Goal: Transaction & Acquisition: Purchase product/service

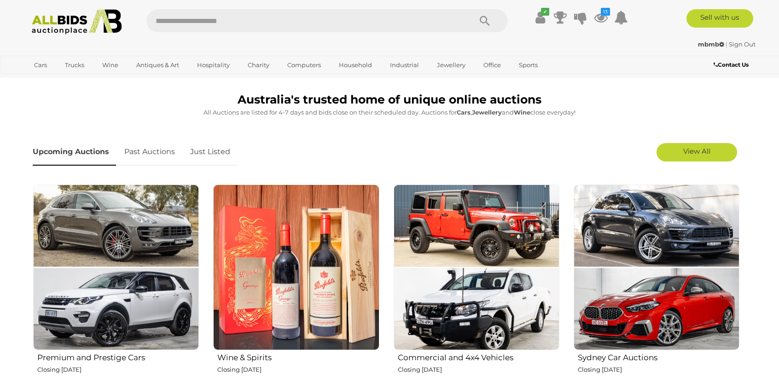
scroll to position [245, 0]
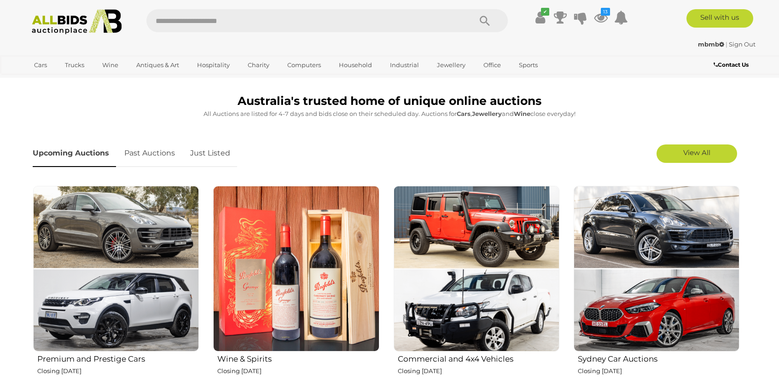
click at [182, 24] on input "text" at bounding box center [304, 20] width 316 height 23
type input "******"
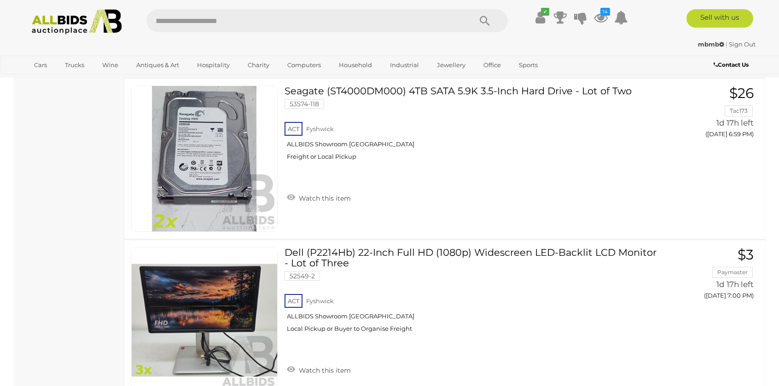
scroll to position [3377, 0]
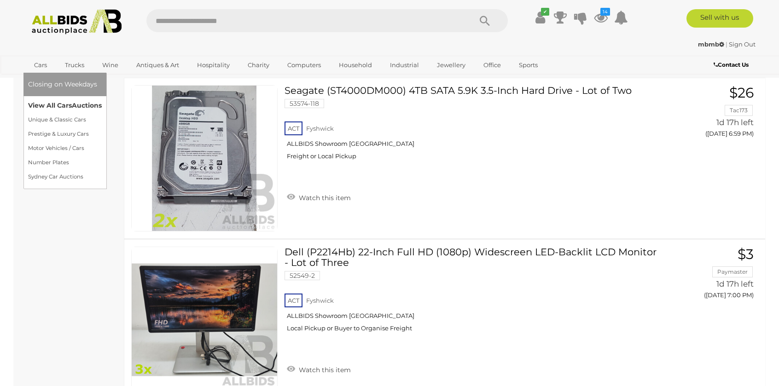
click at [56, 106] on link "View All Cars Auctions" at bounding box center [65, 106] width 74 height 14
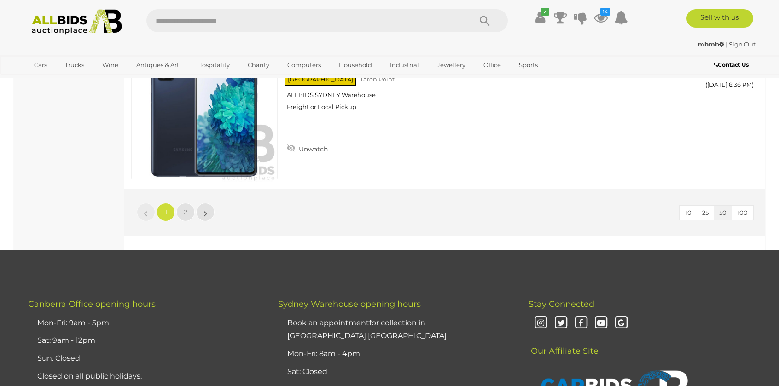
scroll to position [8044, 0]
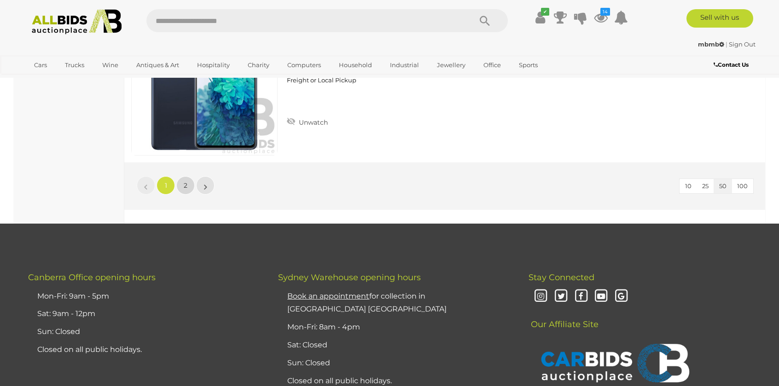
click at [187, 179] on link "2" at bounding box center [185, 185] width 18 height 18
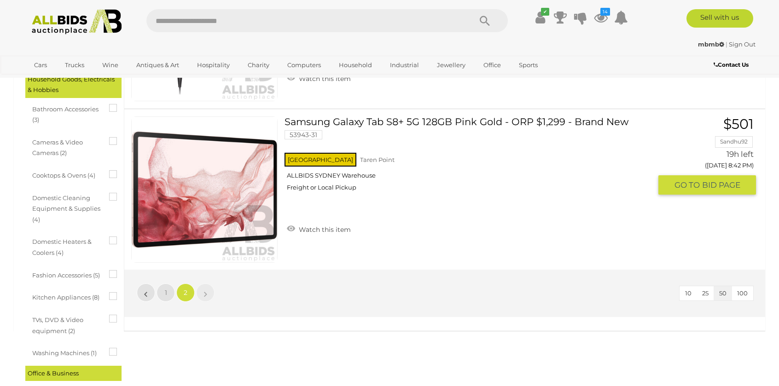
scroll to position [461, 0]
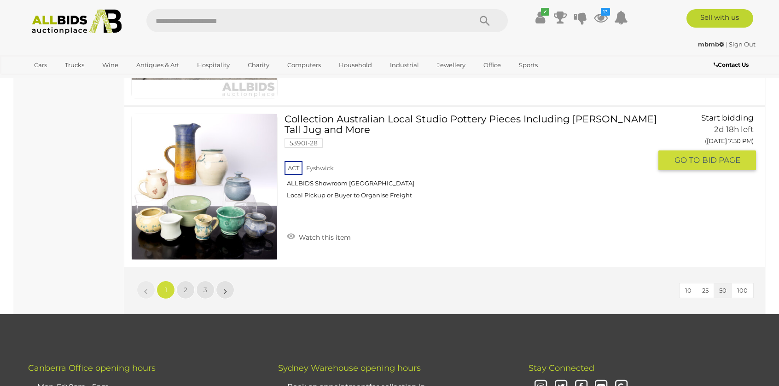
scroll to position [8044, 0]
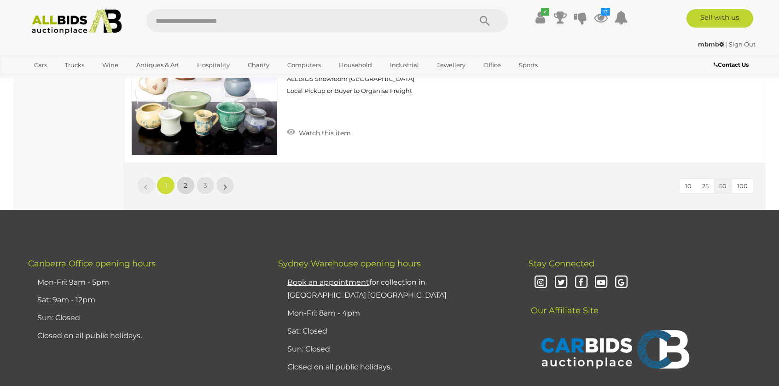
click at [184, 181] on span "2" at bounding box center [186, 185] width 4 height 8
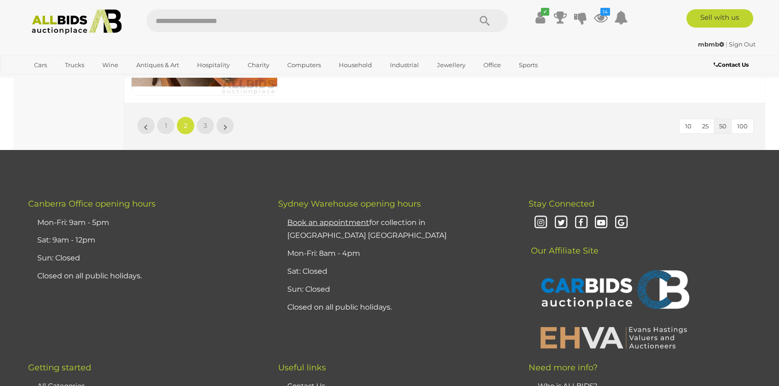
scroll to position [8106, 0]
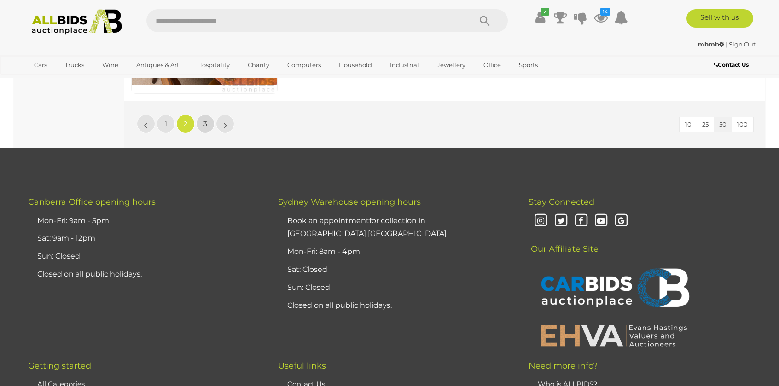
click at [206, 120] on span "3" at bounding box center [206, 124] width 4 height 8
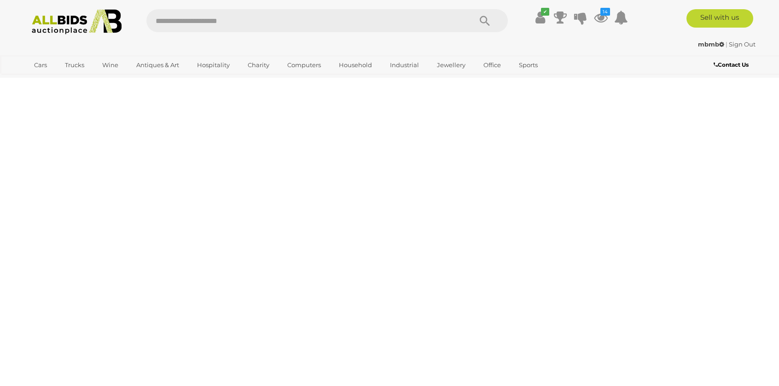
scroll to position [0, 0]
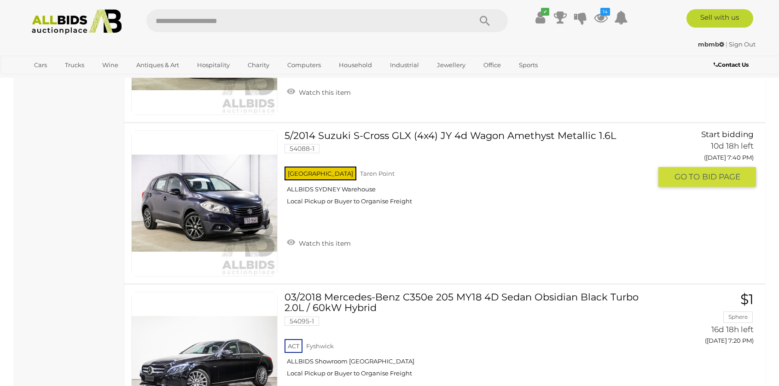
scroll to position [3254, 0]
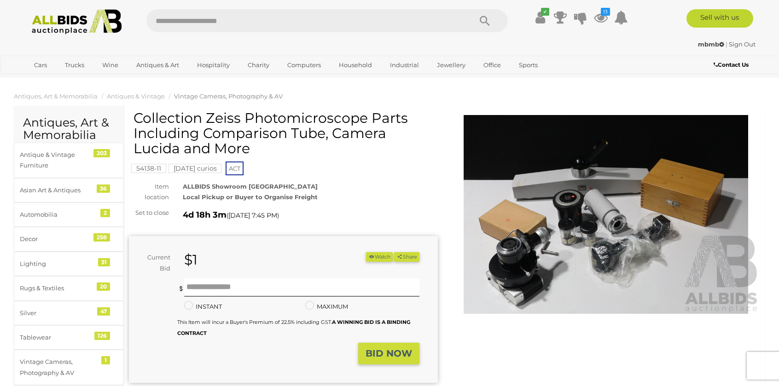
click at [659, 258] on img at bounding box center [606, 214] width 309 height 199
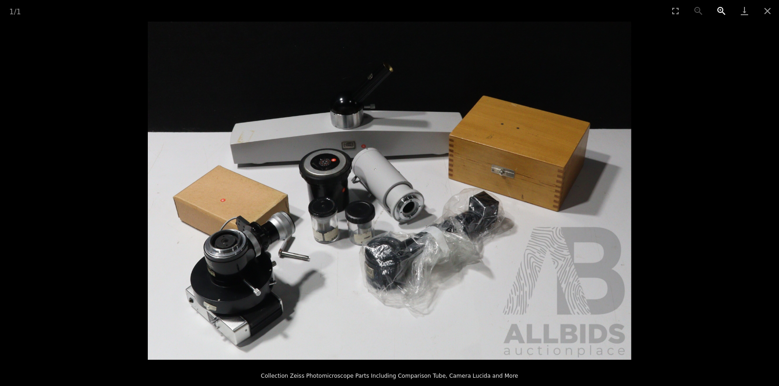
click at [719, 12] on button "Zoom in" at bounding box center [721, 11] width 23 height 22
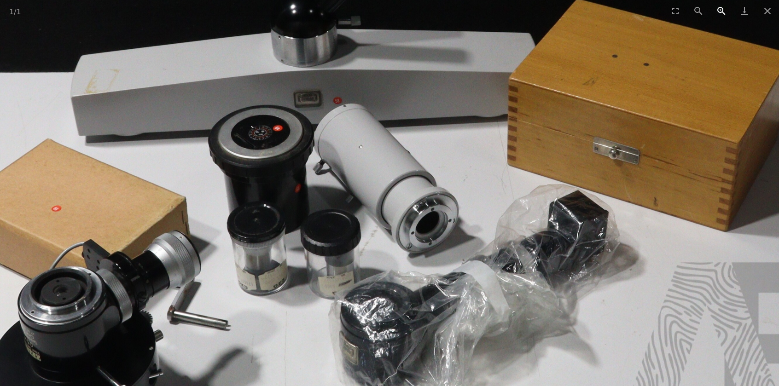
click at [719, 12] on button "Zoom in" at bounding box center [721, 11] width 23 height 22
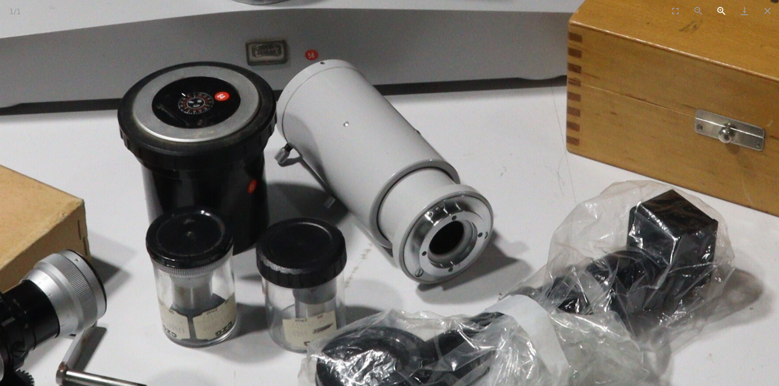
click at [719, 12] on button "Zoom in" at bounding box center [721, 11] width 23 height 22
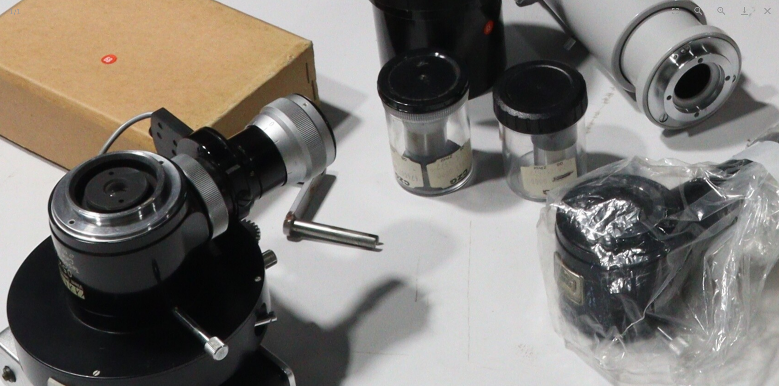
drag, startPoint x: 409, startPoint y: 289, endPoint x: 658, endPoint y: 127, distance: 297.5
click at [658, 127] on img at bounding box center [632, 30] width 1521 height 1064
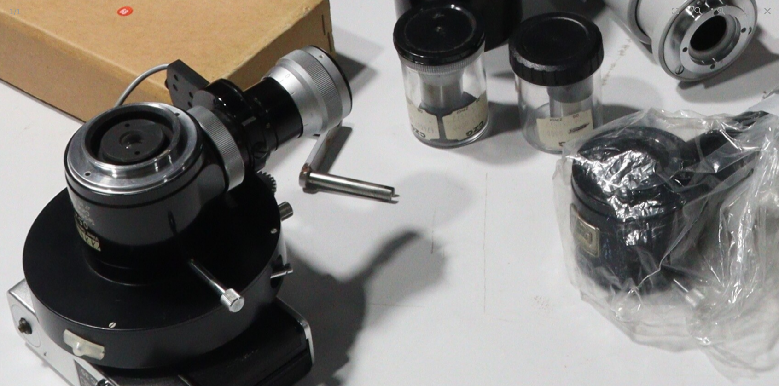
drag, startPoint x: 379, startPoint y: 307, endPoint x: 264, endPoint y: 321, distance: 115.6
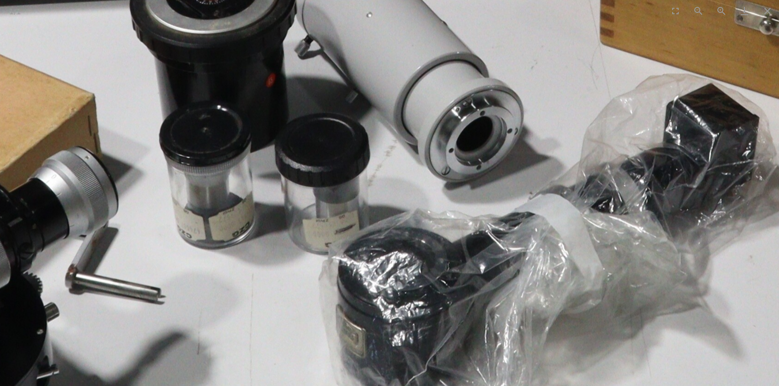
drag, startPoint x: 466, startPoint y: 191, endPoint x: 222, endPoint y: 301, distance: 267.3
click at [218, 306] on img at bounding box center [415, 82] width 1521 height 1064
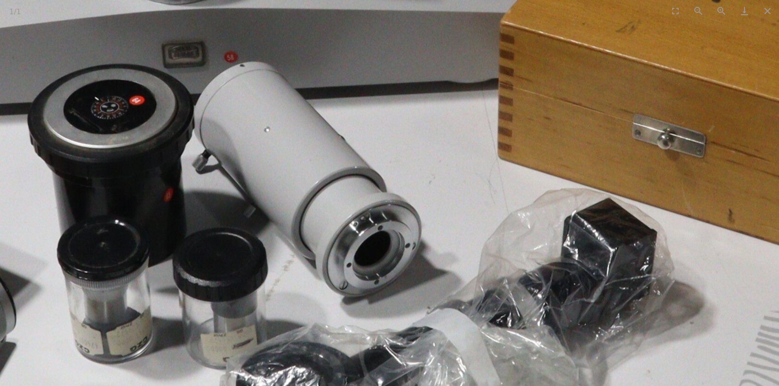
drag, startPoint x: 318, startPoint y: 260, endPoint x: 379, endPoint y: 330, distance: 93.3
click at [379, 330] on img at bounding box center [312, 197] width 1521 height 1064
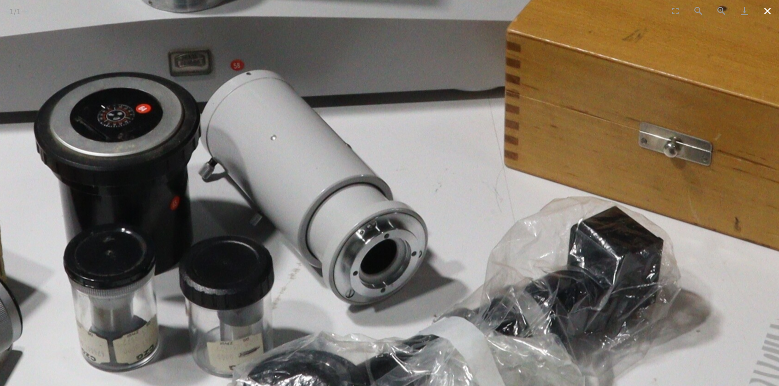
click at [774, 12] on button "Close gallery" at bounding box center [767, 11] width 23 height 22
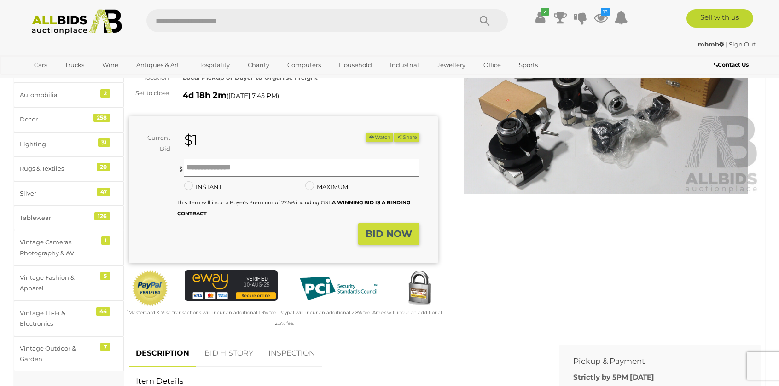
scroll to position [123, 0]
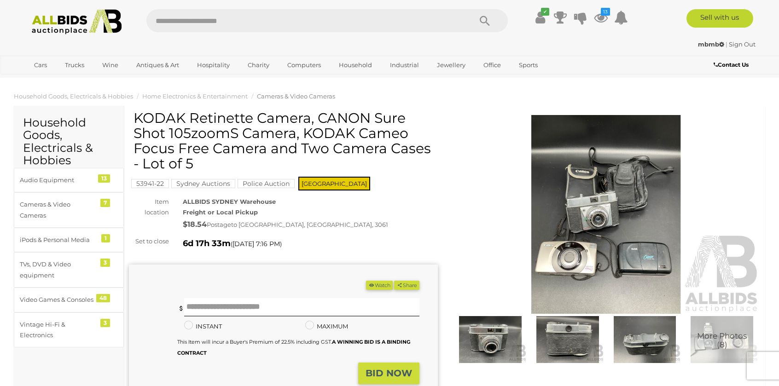
click at [572, 221] on img at bounding box center [606, 214] width 309 height 199
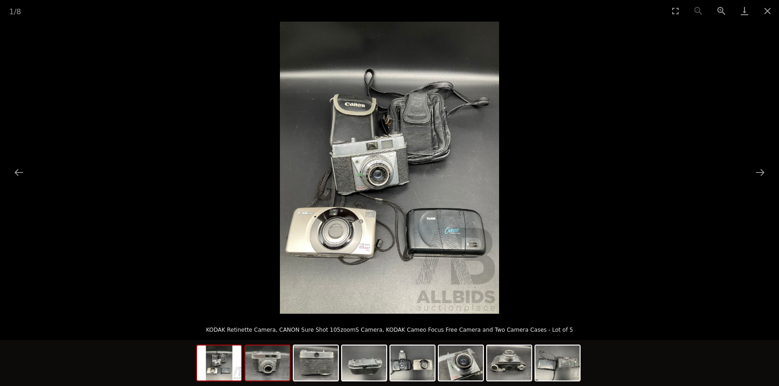
click at [268, 363] on img at bounding box center [267, 363] width 44 height 35
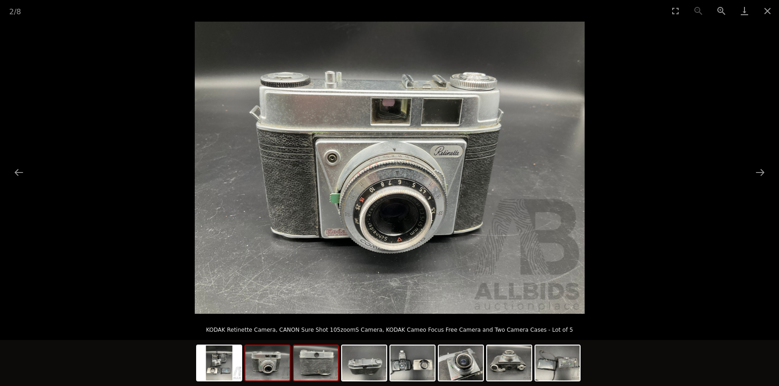
click at [297, 372] on img at bounding box center [316, 363] width 44 height 35
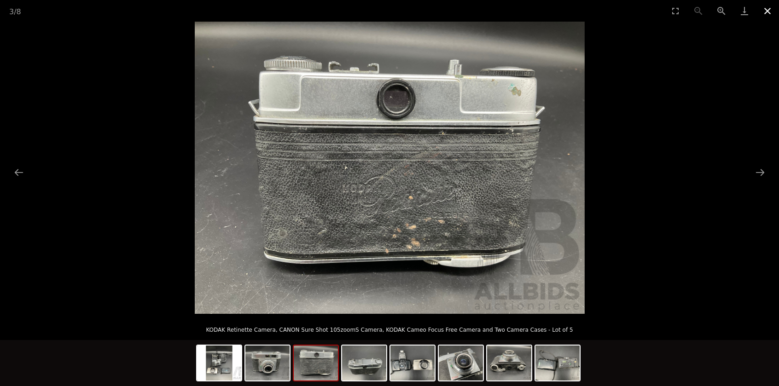
click at [770, 8] on button "Close gallery" at bounding box center [767, 11] width 23 height 22
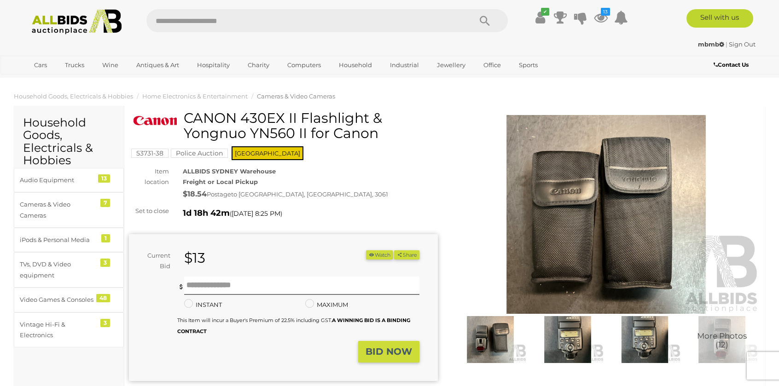
click at [484, 340] on img at bounding box center [490, 339] width 73 height 47
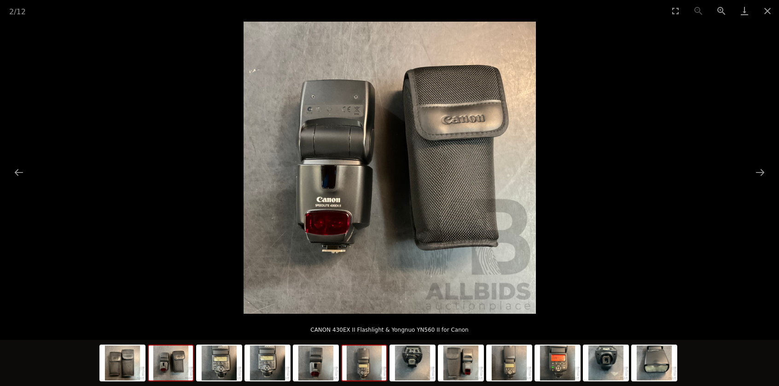
click at [364, 358] on img at bounding box center [364, 363] width 44 height 35
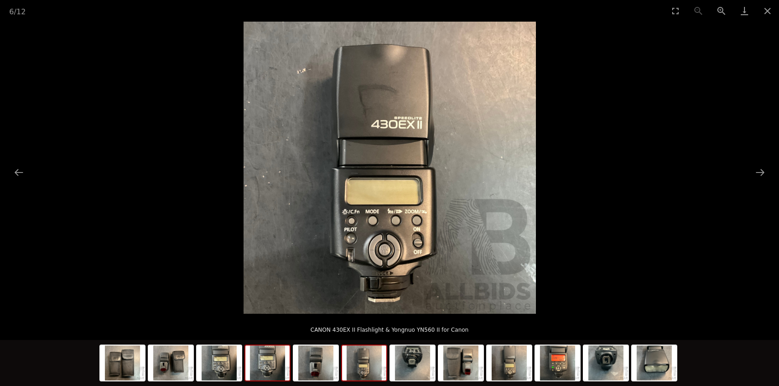
click at [267, 362] on img at bounding box center [267, 363] width 44 height 35
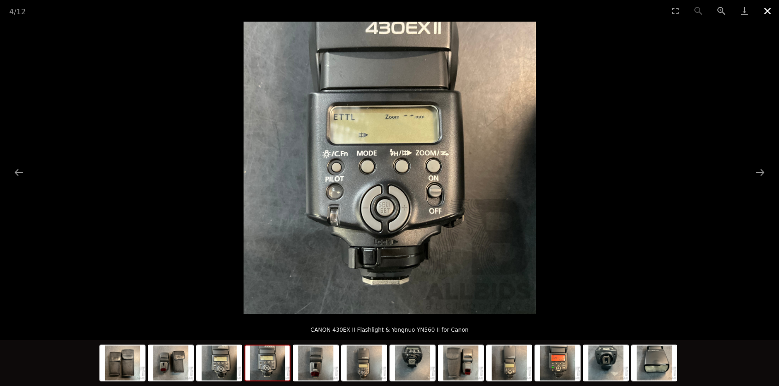
click at [768, 13] on button "Close gallery" at bounding box center [767, 11] width 23 height 22
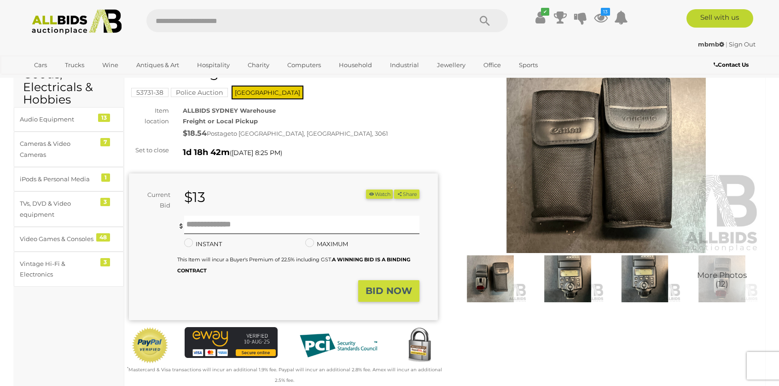
scroll to position [123, 0]
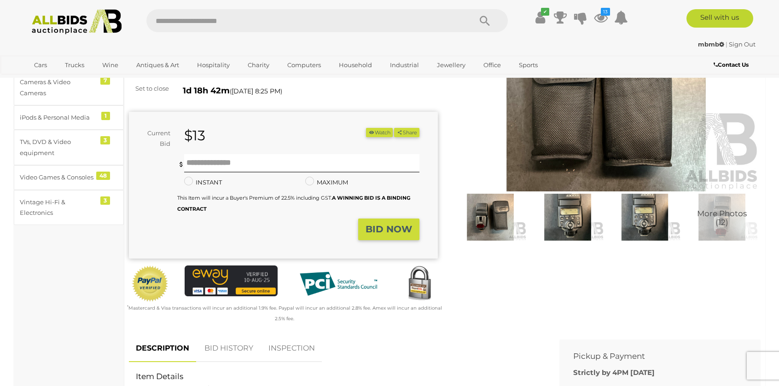
click at [370, 130] on icon "button" at bounding box center [371, 132] width 6 height 5
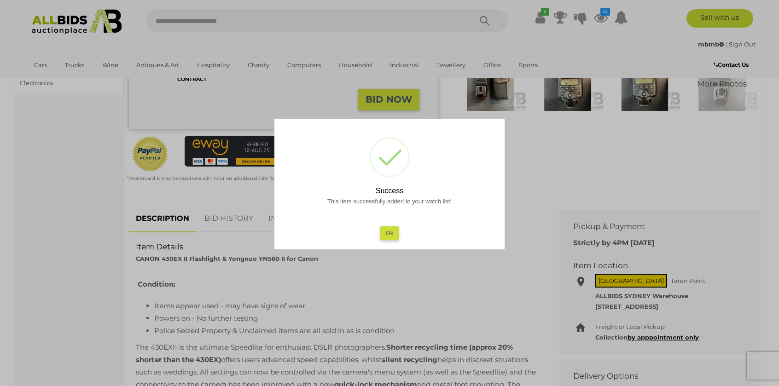
scroll to position [307, 0]
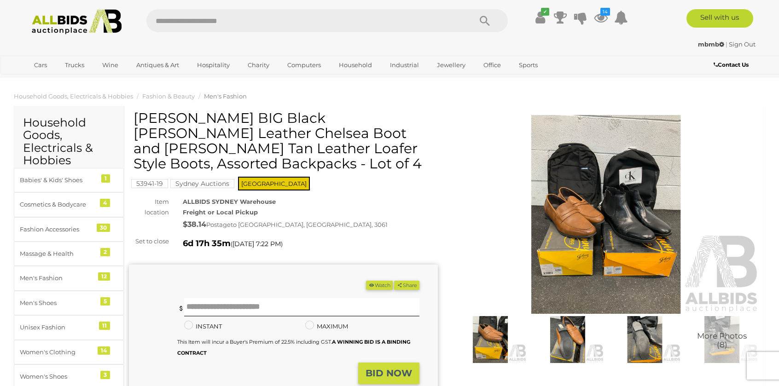
click at [574, 210] on img at bounding box center [606, 214] width 309 height 199
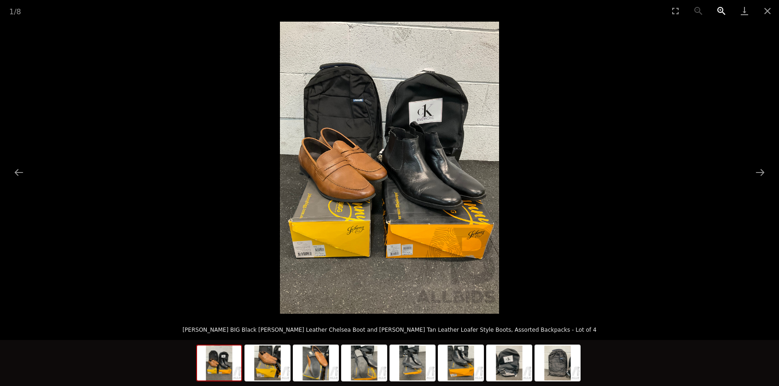
click at [725, 11] on button "Zoom in" at bounding box center [721, 11] width 23 height 22
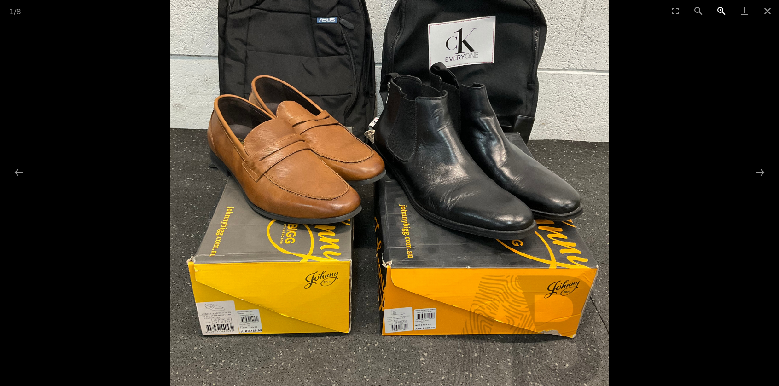
click at [725, 11] on button "Zoom in" at bounding box center [721, 11] width 23 height 22
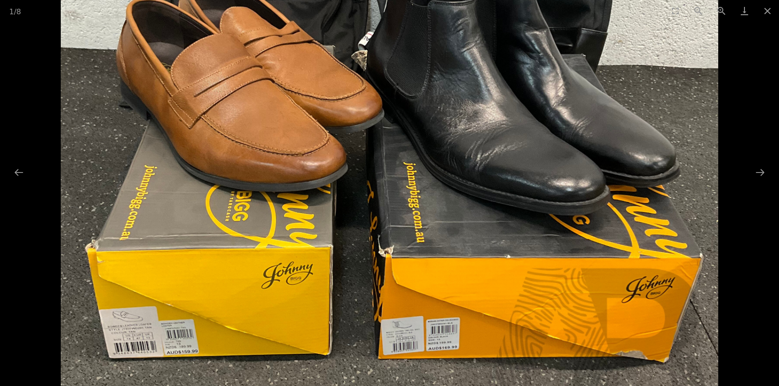
drag, startPoint x: 427, startPoint y: 233, endPoint x: 432, endPoint y: 179, distance: 54.5
click at [432, 179] on img at bounding box center [390, 88] width 658 height 877
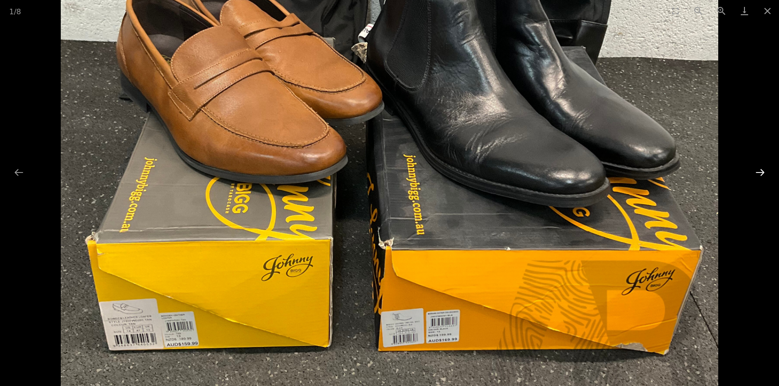
click at [757, 169] on button "Next slide" at bounding box center [760, 172] width 19 height 18
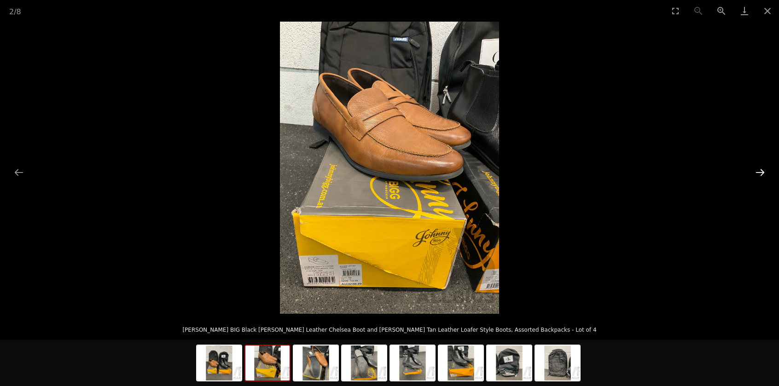
click at [757, 169] on button "Next slide" at bounding box center [760, 172] width 19 height 18
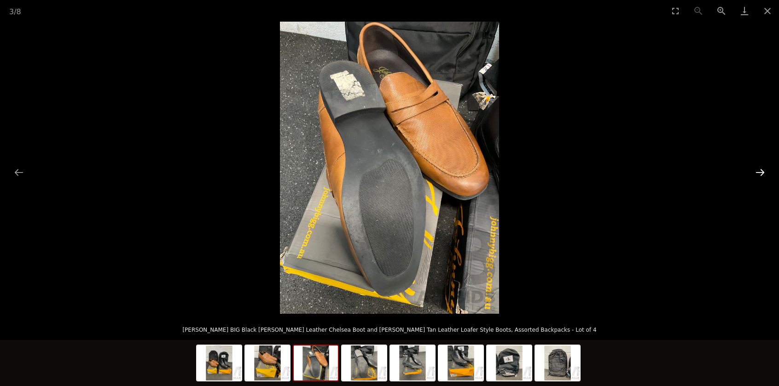
click at [757, 169] on button "Next slide" at bounding box center [760, 172] width 19 height 18
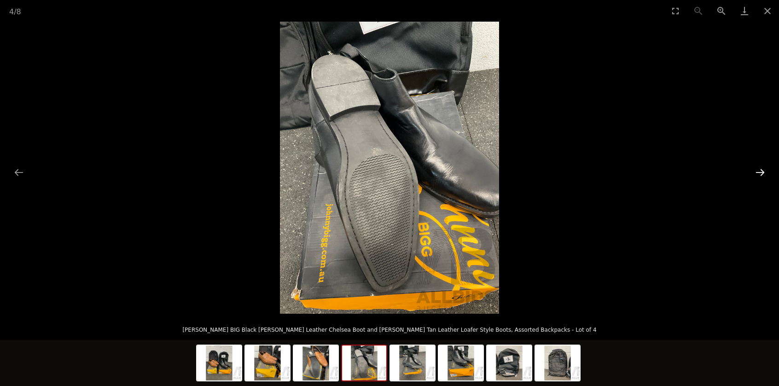
click at [756, 169] on button "Next slide" at bounding box center [760, 172] width 19 height 18
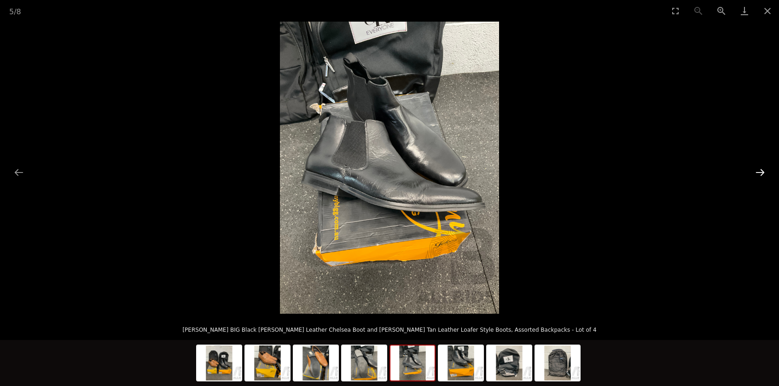
click at [756, 169] on button "Next slide" at bounding box center [760, 172] width 19 height 18
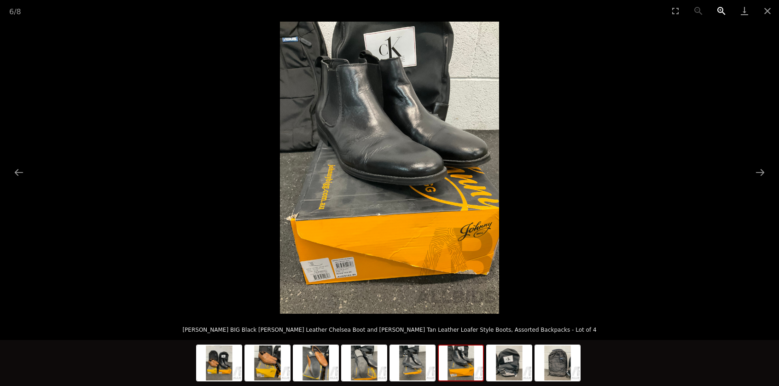
click at [719, 10] on button "Zoom in" at bounding box center [721, 11] width 23 height 22
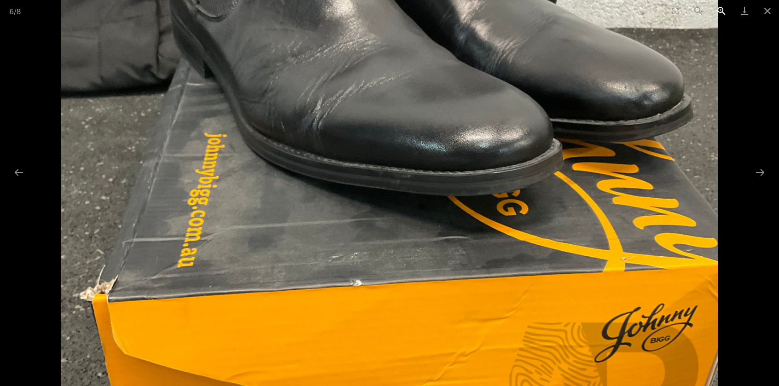
click at [719, 10] on button "Zoom in" at bounding box center [721, 11] width 23 height 22
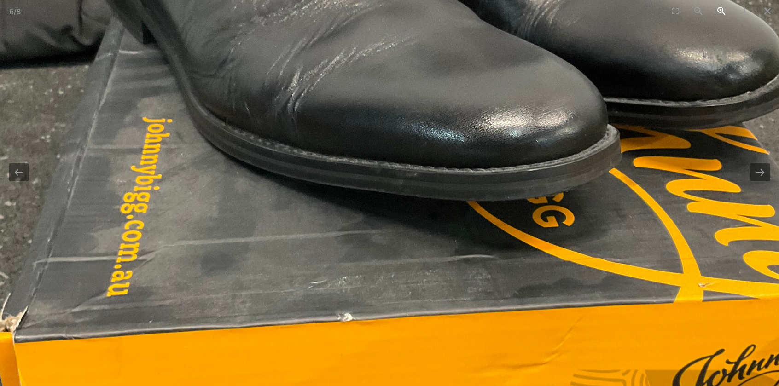
click at [719, 10] on button "Zoom in" at bounding box center [721, 11] width 23 height 22
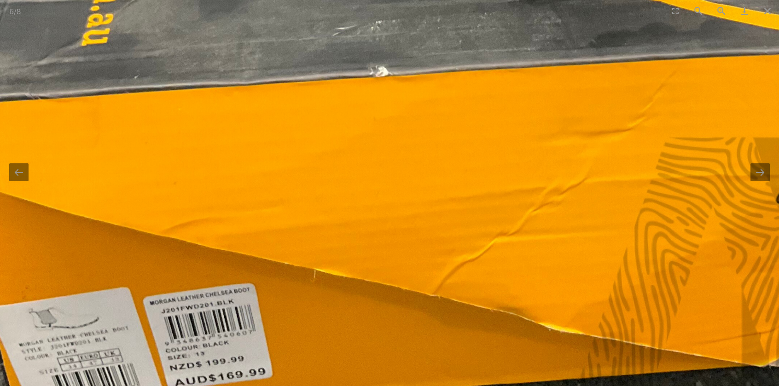
drag, startPoint x: 348, startPoint y: 320, endPoint x: 393, endPoint y: 25, distance: 298.6
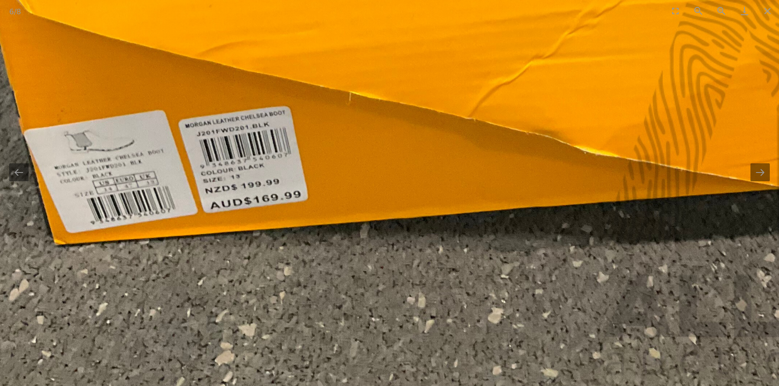
drag, startPoint x: 324, startPoint y: 116, endPoint x: 348, endPoint y: 120, distance: 24.8
click at [765, 170] on button "Next slide" at bounding box center [760, 172] width 19 height 18
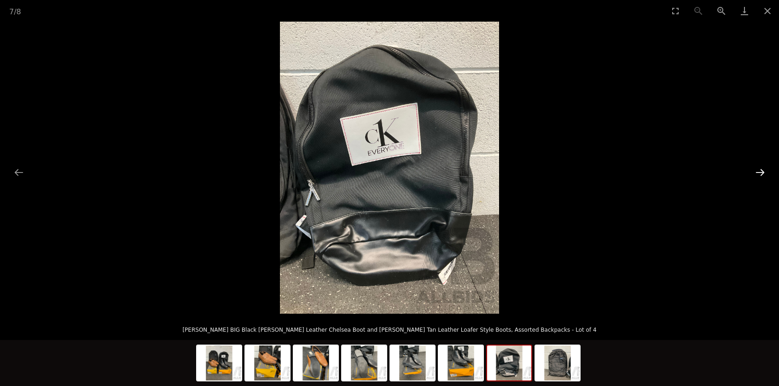
click at [765, 170] on button "Next slide" at bounding box center [760, 172] width 19 height 18
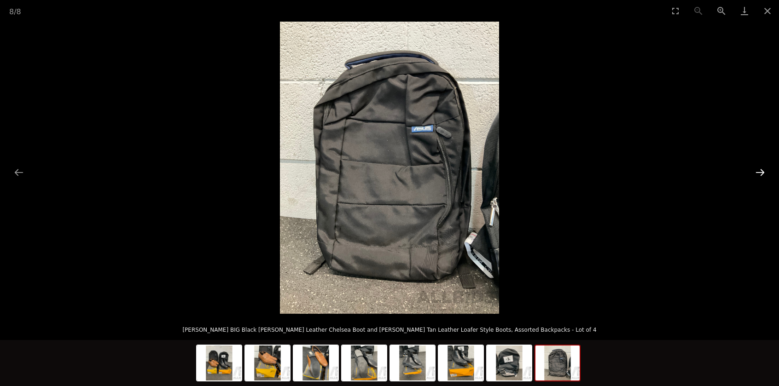
click at [765, 170] on button "Next slide" at bounding box center [760, 172] width 19 height 18
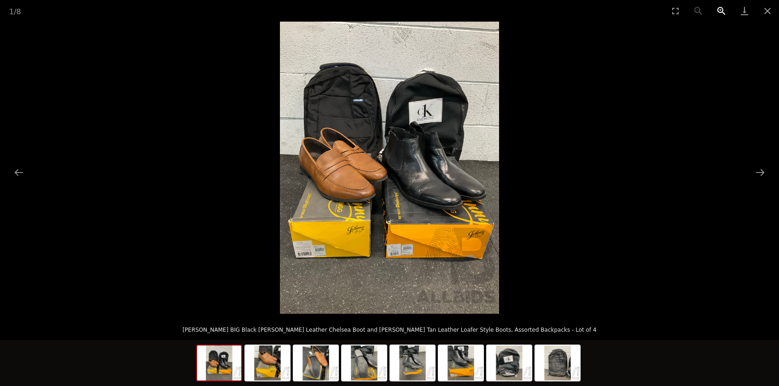
click at [721, 11] on button "Zoom in" at bounding box center [721, 11] width 23 height 22
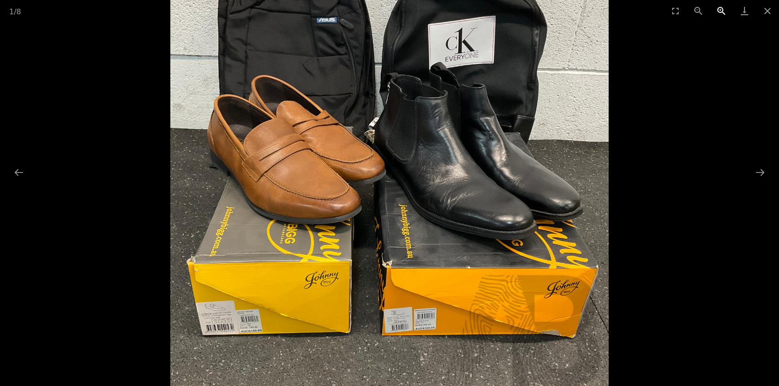
click at [721, 11] on button "Zoom in" at bounding box center [721, 11] width 23 height 22
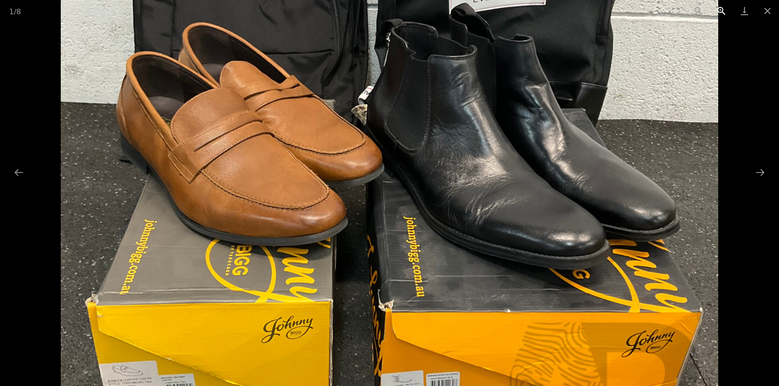
click at [721, 11] on button "Zoom in" at bounding box center [721, 11] width 23 height 22
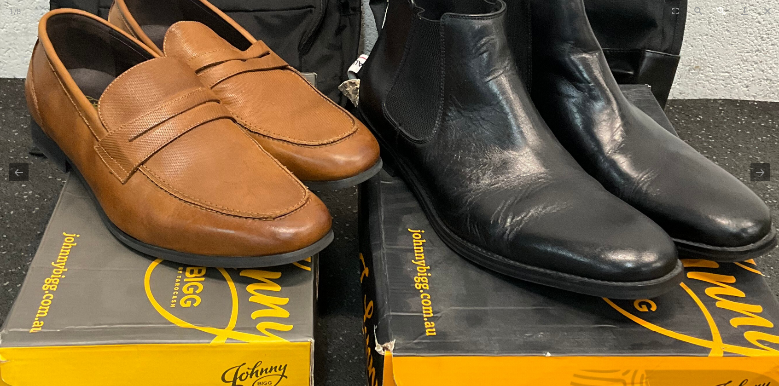
click at [721, 11] on button "Zoom in" at bounding box center [721, 11] width 23 height 22
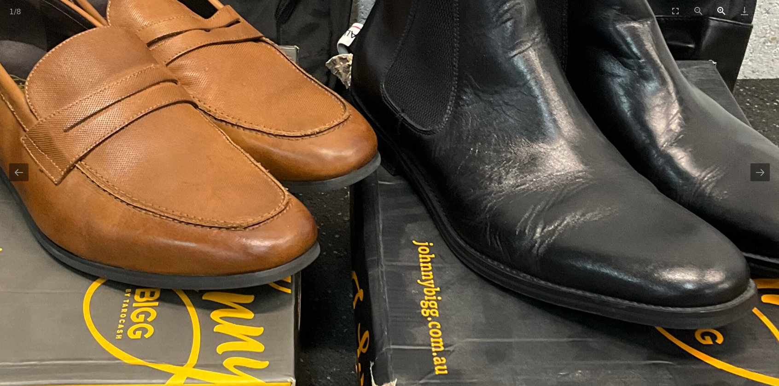
click at [721, 11] on button "Zoom in" at bounding box center [721, 11] width 23 height 22
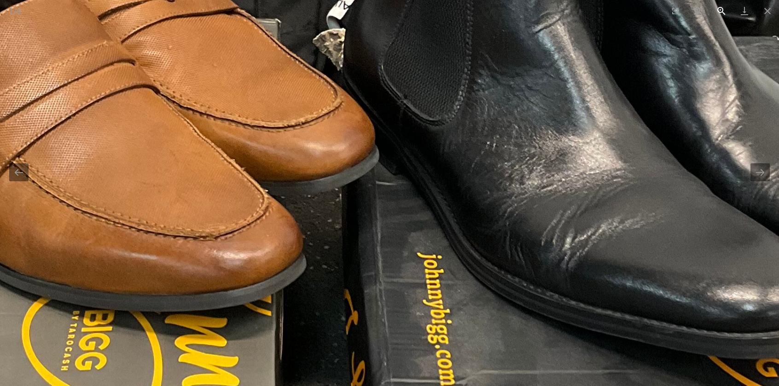
click at [721, 11] on button "Zoom in" at bounding box center [721, 11] width 23 height 22
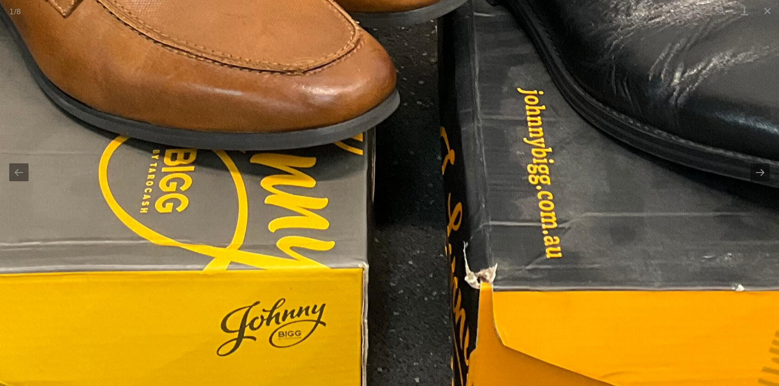
drag, startPoint x: 321, startPoint y: 311, endPoint x: 462, endPoint y: 69, distance: 280.1
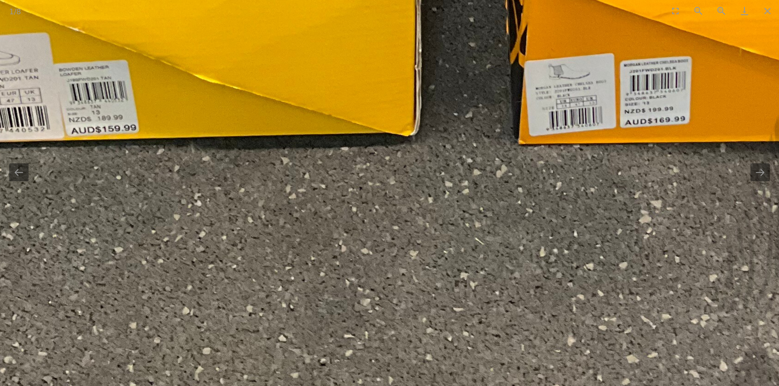
drag, startPoint x: 301, startPoint y: 161, endPoint x: 189, endPoint y: 283, distance: 165.3
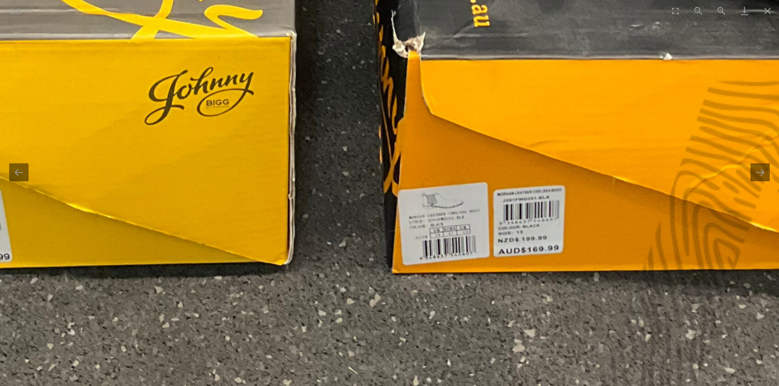
drag, startPoint x: 432, startPoint y: 144, endPoint x: 311, endPoint y: 300, distance: 197.7
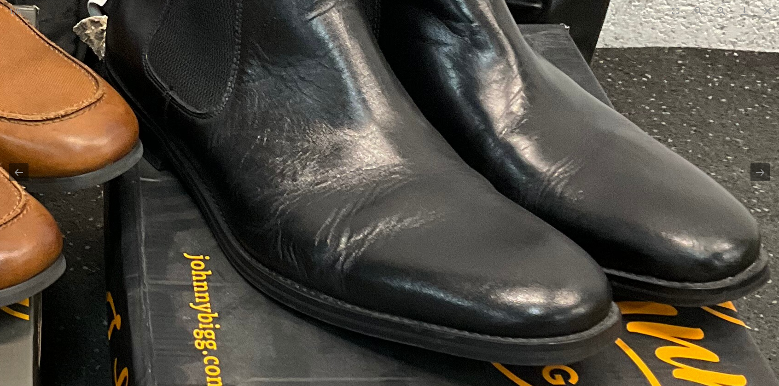
drag, startPoint x: 414, startPoint y: 175, endPoint x: 333, endPoint y: 344, distance: 187.9
click at [333, 344] on img at bounding box center [155, 96] width 1394 height 1858
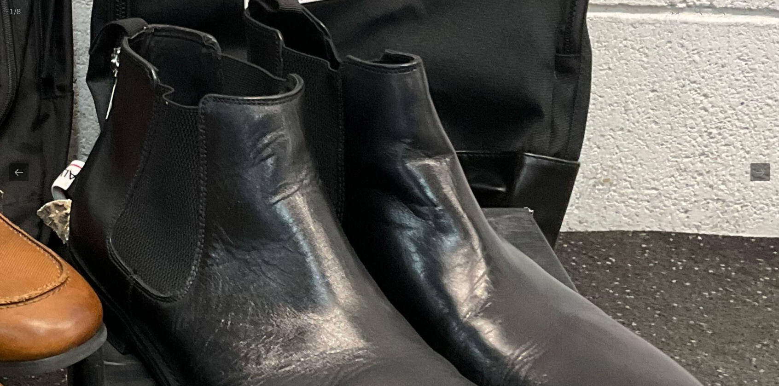
drag, startPoint x: 347, startPoint y: 203, endPoint x: 349, endPoint y: 274, distance: 70.5
click at [349, 274] on img at bounding box center [119, 280] width 1394 height 1858
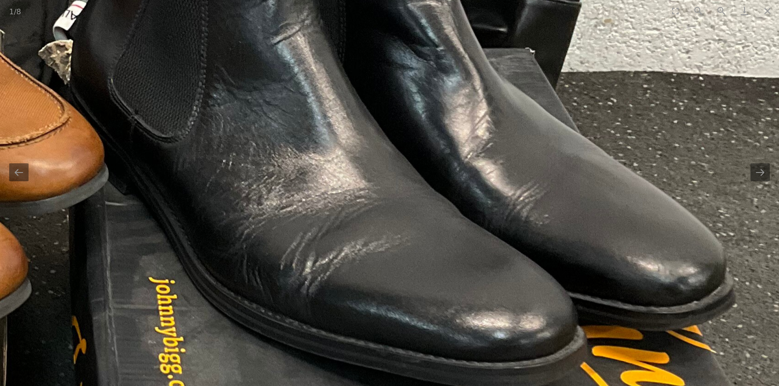
drag, startPoint x: 411, startPoint y: 263, endPoint x: 412, endPoint y: 112, distance: 150.6
click at [412, 112] on img at bounding box center [120, 120] width 1394 height 1858
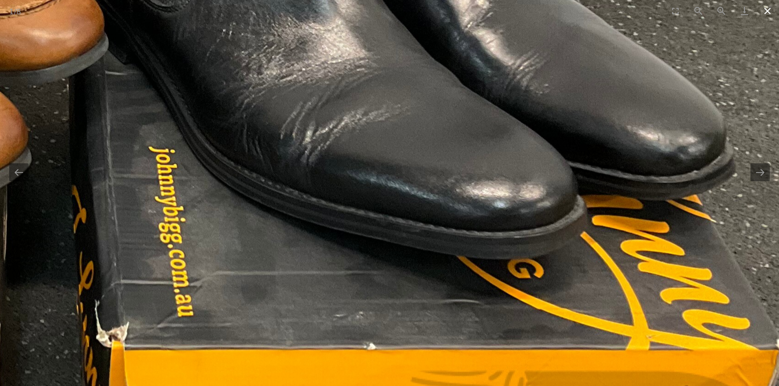
click at [767, 9] on button "Close gallery" at bounding box center [767, 11] width 23 height 22
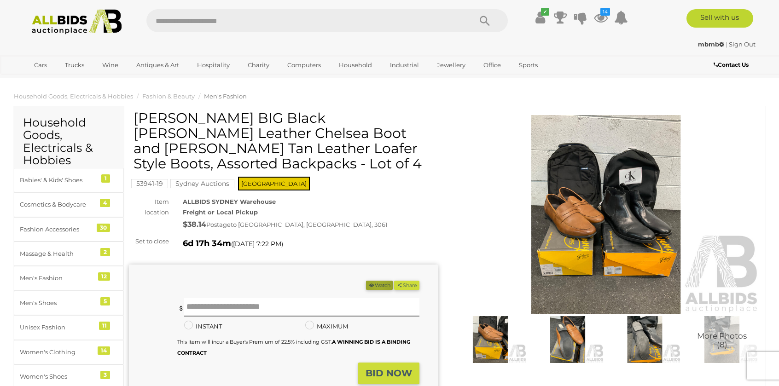
click at [374, 281] on button "Watch" at bounding box center [379, 286] width 27 height 10
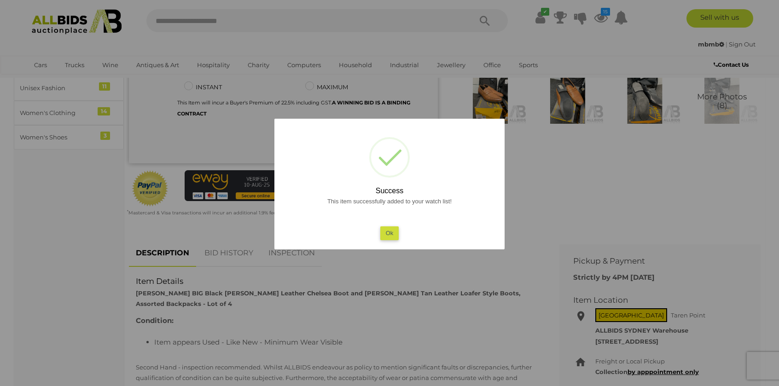
scroll to position [245, 0]
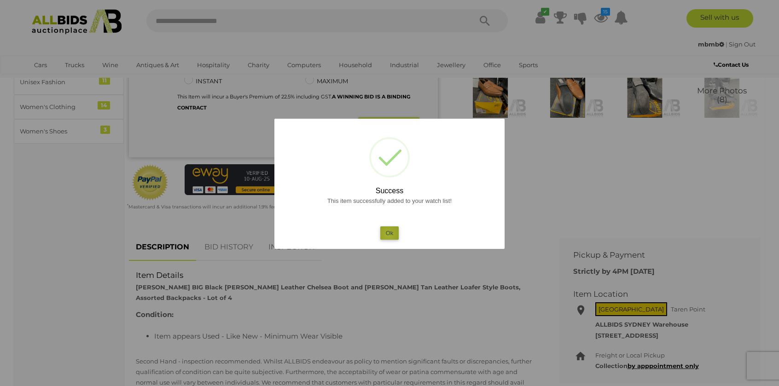
click at [388, 235] on button "Ok" at bounding box center [389, 233] width 19 height 13
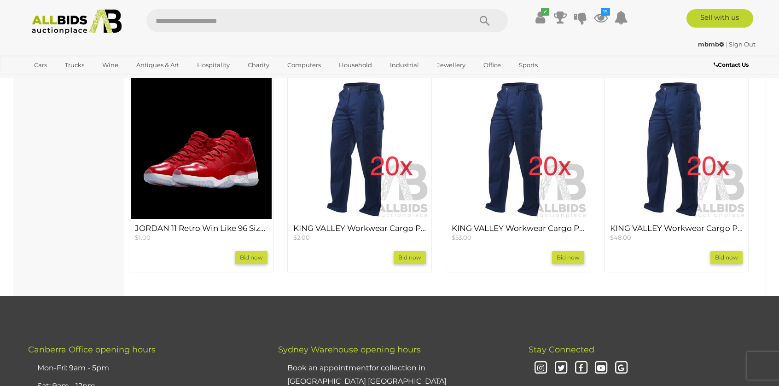
scroll to position [798, 0]
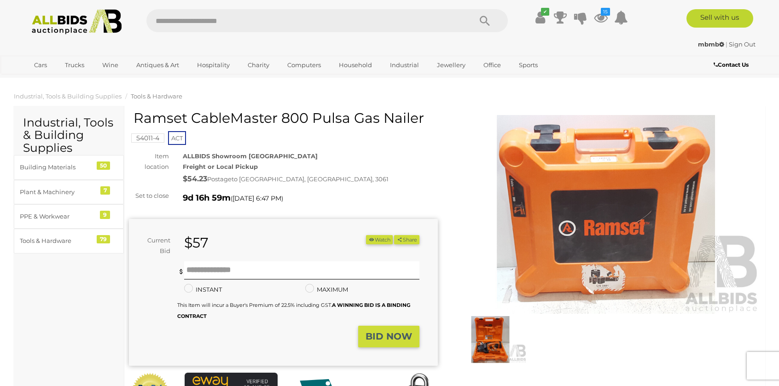
click at [496, 329] on img at bounding box center [490, 339] width 73 height 47
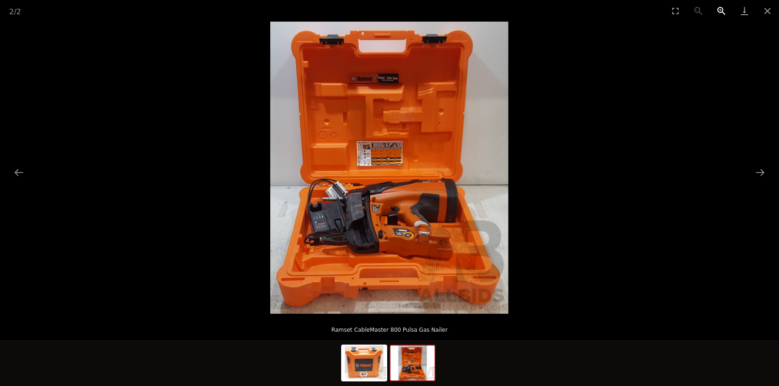
click at [718, 12] on button "Zoom in" at bounding box center [721, 11] width 23 height 22
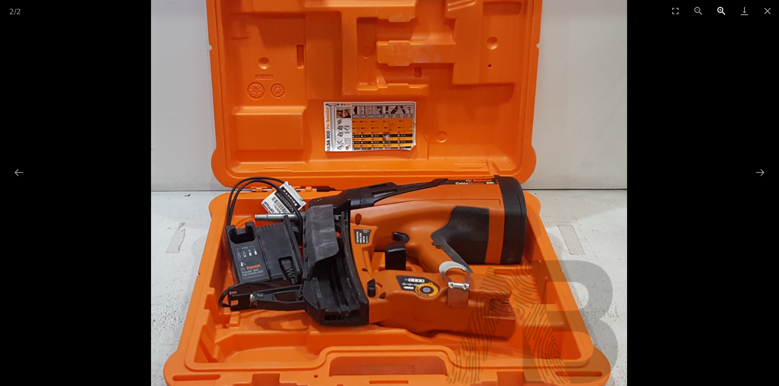
click at [718, 12] on button "Zoom in" at bounding box center [721, 11] width 23 height 22
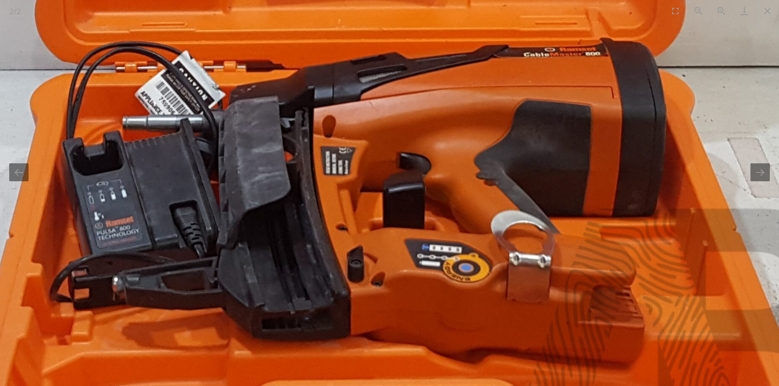
drag, startPoint x: 500, startPoint y: 279, endPoint x: 502, endPoint y: 147, distance: 131.7
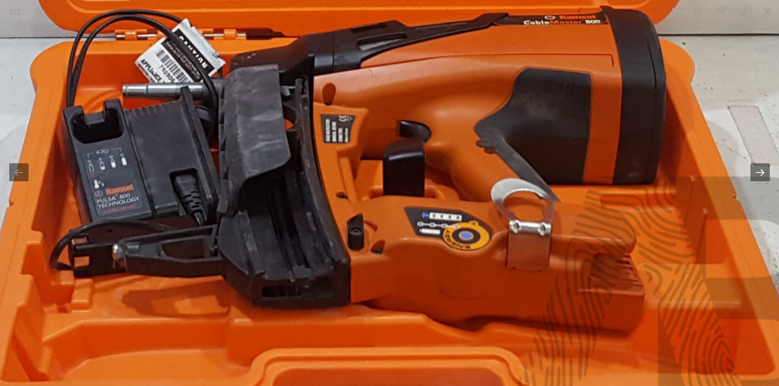
click at [761, 171] on button "Next slide" at bounding box center [760, 172] width 19 height 18
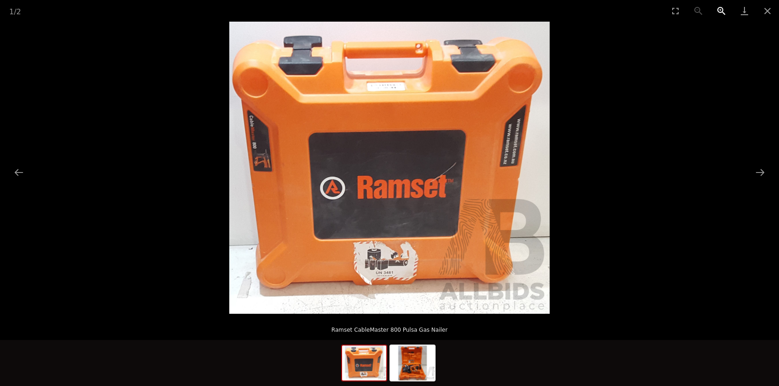
click at [721, 9] on button "Zoom in" at bounding box center [721, 11] width 23 height 22
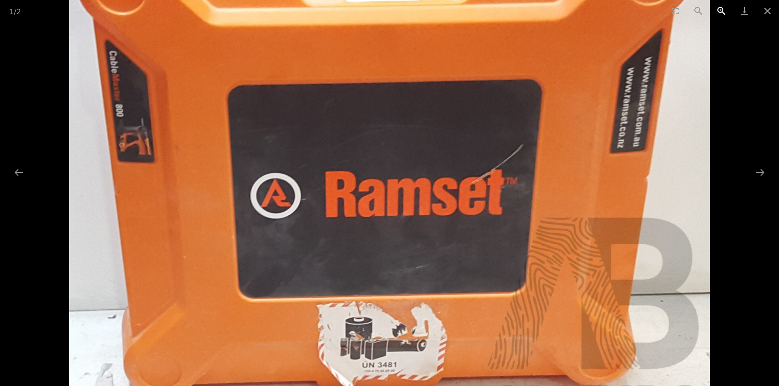
click at [721, 9] on button "Zoom in" at bounding box center [721, 11] width 23 height 22
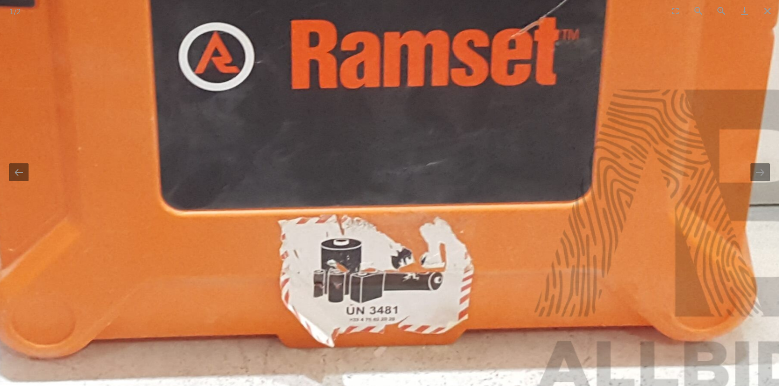
drag, startPoint x: 527, startPoint y: 234, endPoint x: 525, endPoint y: 87, distance: 146.9
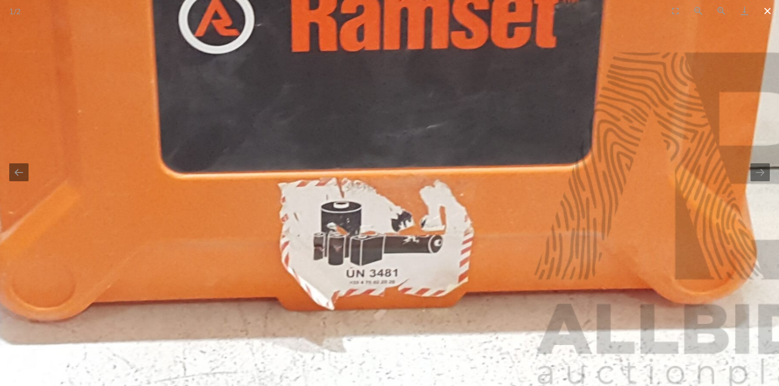
click at [766, 11] on button "Close gallery" at bounding box center [767, 11] width 23 height 22
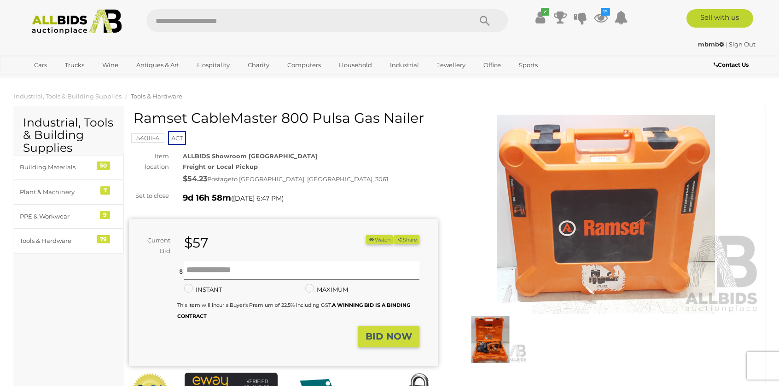
drag, startPoint x: 131, startPoint y: 116, endPoint x: 293, endPoint y: 109, distance: 162.7
click at [496, 346] on img at bounding box center [490, 339] width 73 height 47
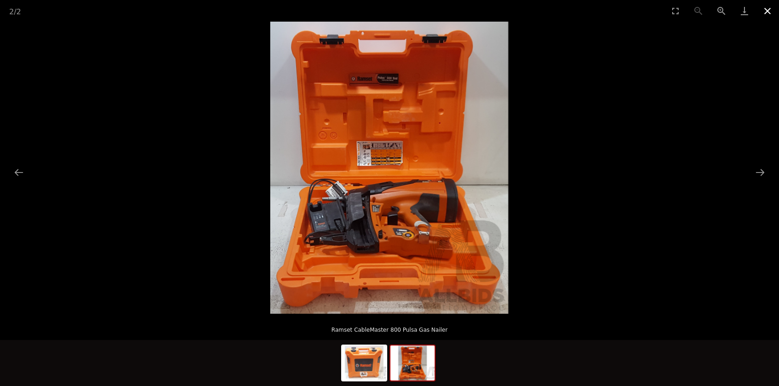
click at [765, 11] on button "Close gallery" at bounding box center [767, 11] width 23 height 22
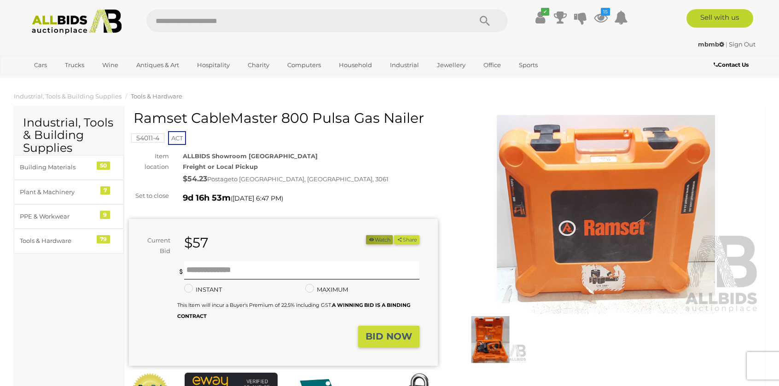
click at [380, 239] on button "Watch" at bounding box center [379, 240] width 27 height 10
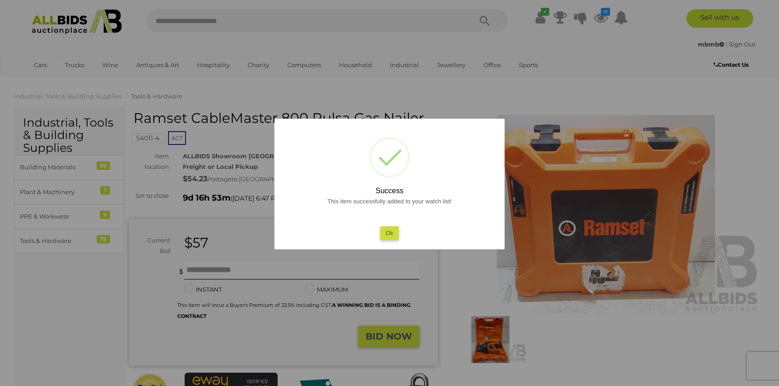
click at [390, 234] on button "Ok" at bounding box center [389, 233] width 19 height 13
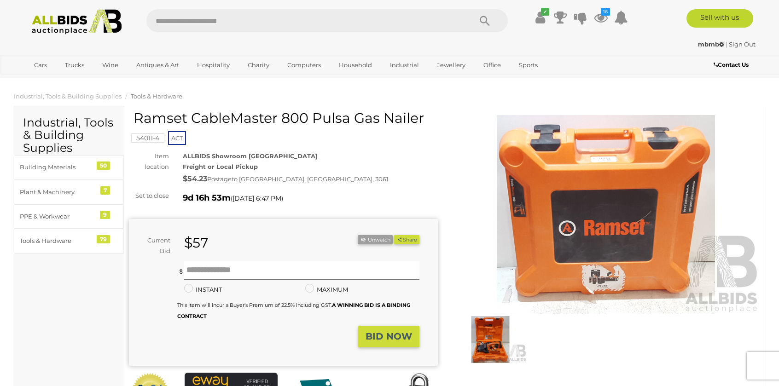
click at [387, 136] on div "54011-4 ACT" at bounding box center [283, 129] width 309 height 36
drag, startPoint x: 385, startPoint y: 117, endPoint x: 431, endPoint y: 119, distance: 46.1
click at [431, 119] on h1 "Ramset CableMaster 800 Pulsa Gas Nailer" at bounding box center [285, 118] width 302 height 15
copy h1 "Nailer"
click at [205, 23] on input "text" at bounding box center [304, 20] width 316 height 23
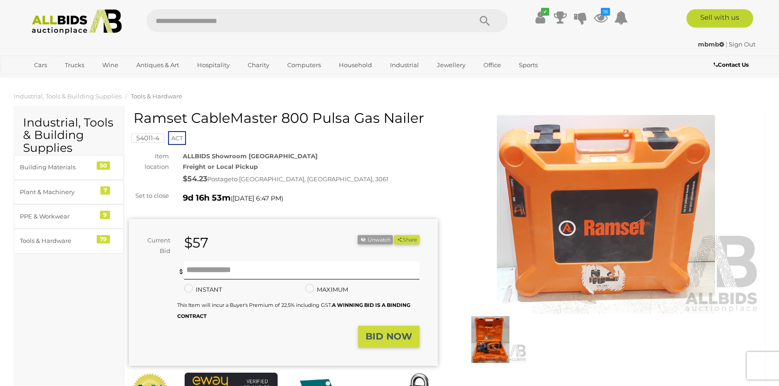
paste input "******"
type input "******"
click at [482, 22] on icon "Search" at bounding box center [485, 21] width 10 height 14
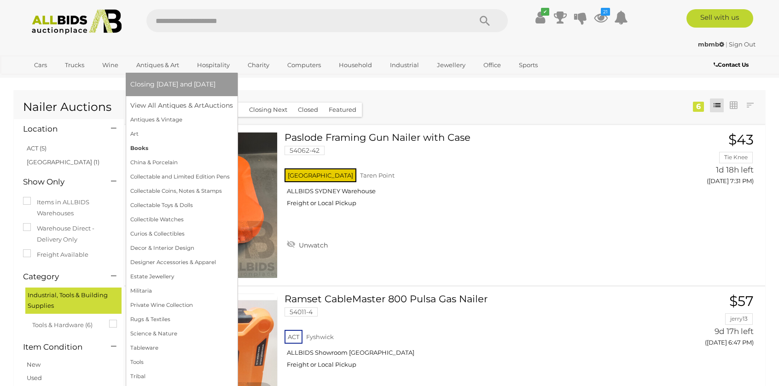
click at [144, 147] on link "Books" at bounding box center [181, 148] width 103 height 14
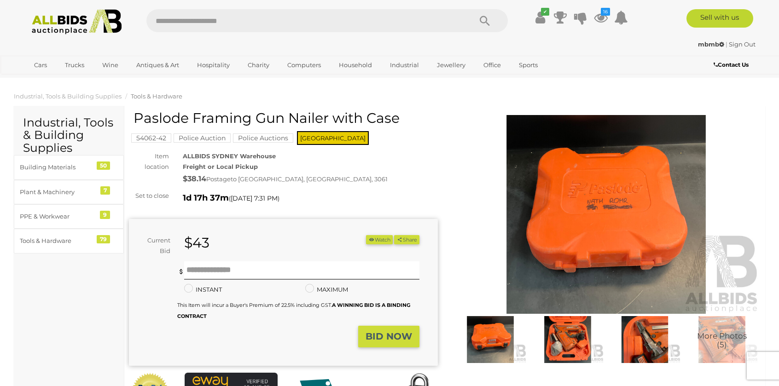
click at [551, 335] on img at bounding box center [567, 339] width 73 height 47
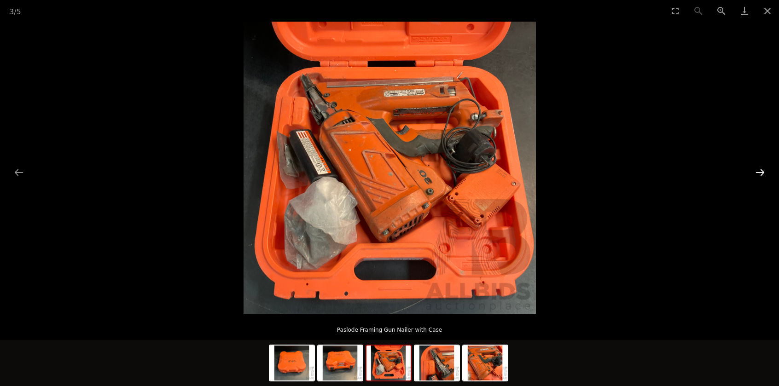
click at [760, 173] on button "Next slide" at bounding box center [760, 172] width 19 height 18
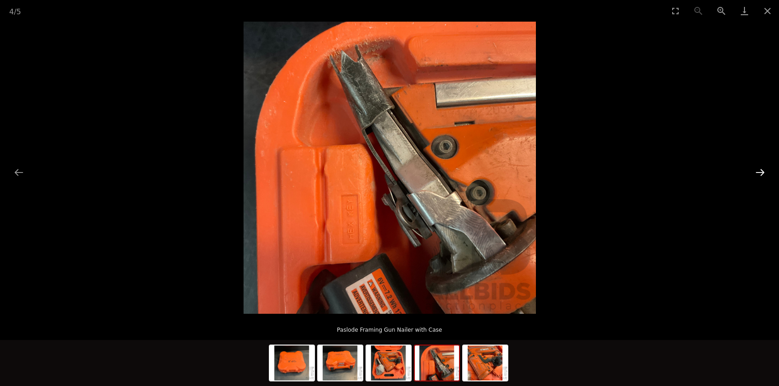
click at [760, 173] on button "Next slide" at bounding box center [760, 172] width 19 height 18
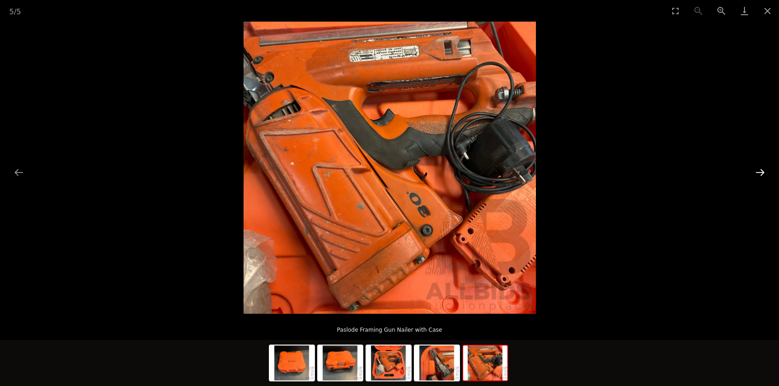
click at [760, 173] on button "Next slide" at bounding box center [760, 172] width 19 height 18
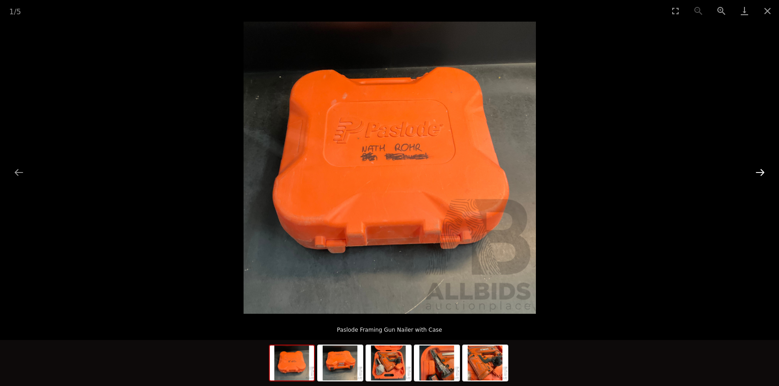
click at [760, 173] on button "Next slide" at bounding box center [760, 172] width 19 height 18
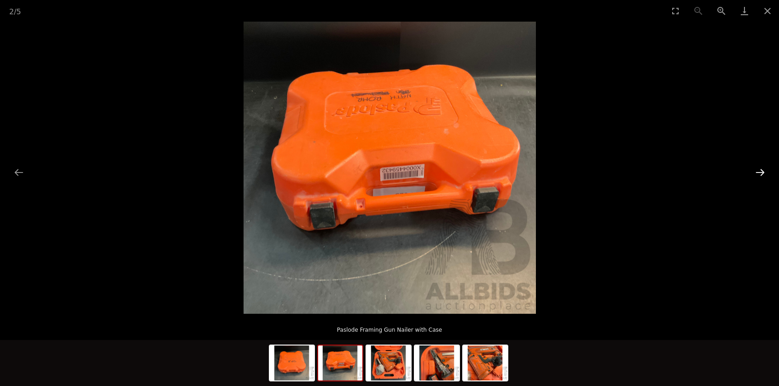
click at [760, 173] on button "Next slide" at bounding box center [760, 172] width 19 height 18
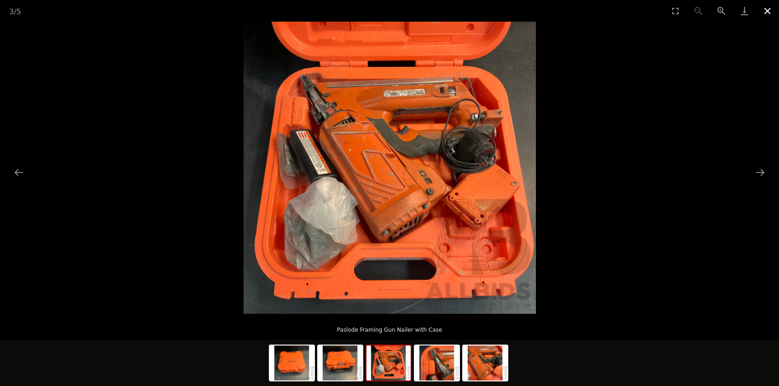
click at [771, 17] on button "Close gallery" at bounding box center [767, 11] width 23 height 22
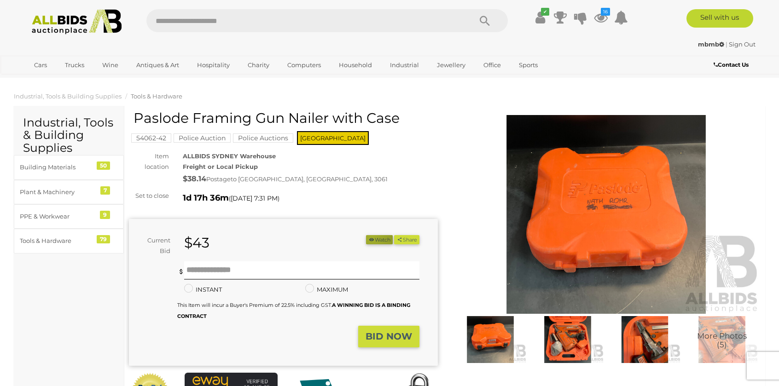
click at [368, 237] on icon "button" at bounding box center [371, 239] width 6 height 5
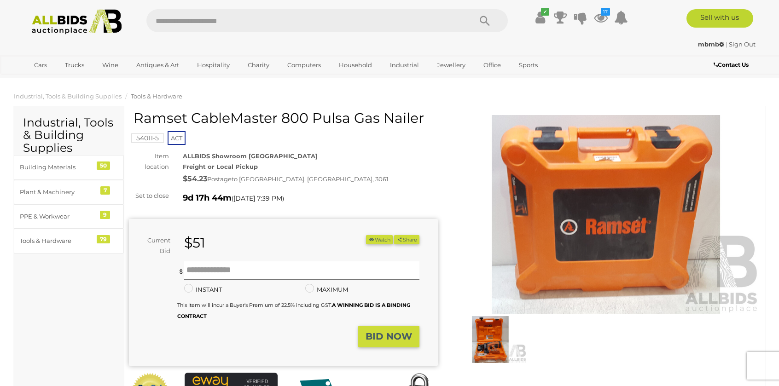
click at [493, 333] on img at bounding box center [490, 339] width 73 height 47
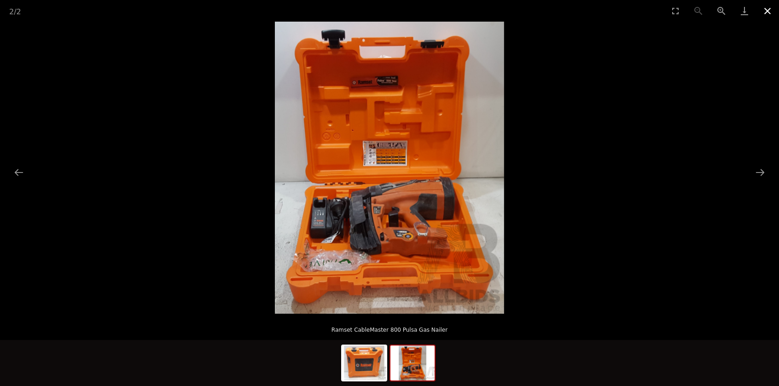
click at [771, 11] on button "Close gallery" at bounding box center [767, 11] width 23 height 22
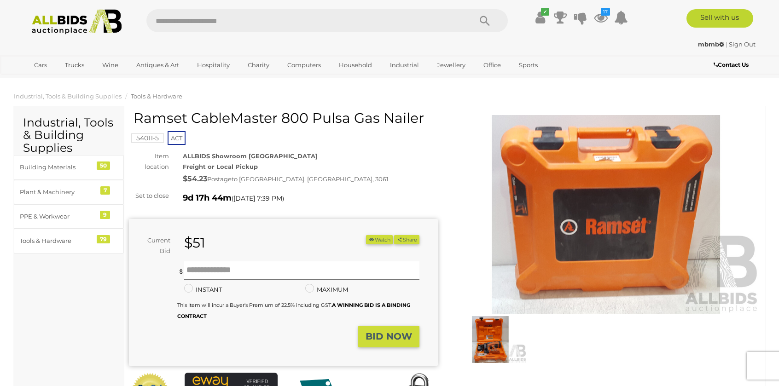
click at [373, 236] on button "Watch" at bounding box center [379, 240] width 27 height 10
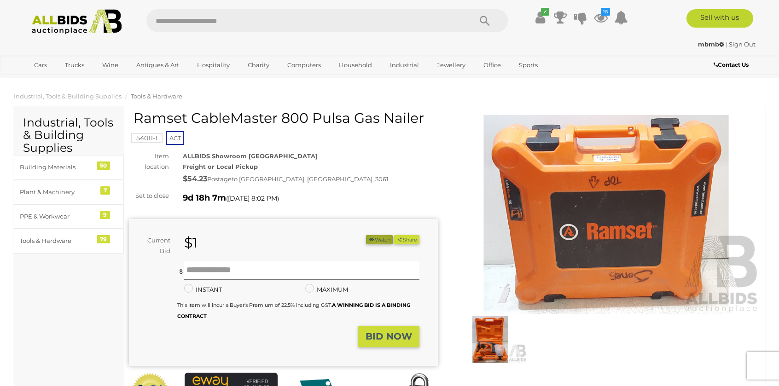
click at [375, 243] on button "Watch" at bounding box center [379, 240] width 27 height 10
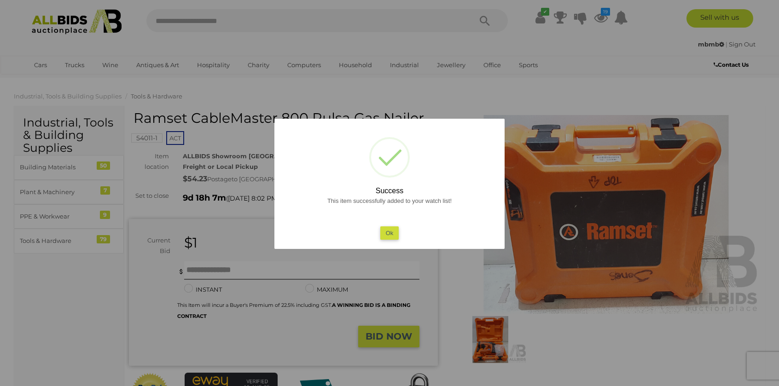
click at [484, 335] on div at bounding box center [389, 193] width 779 height 386
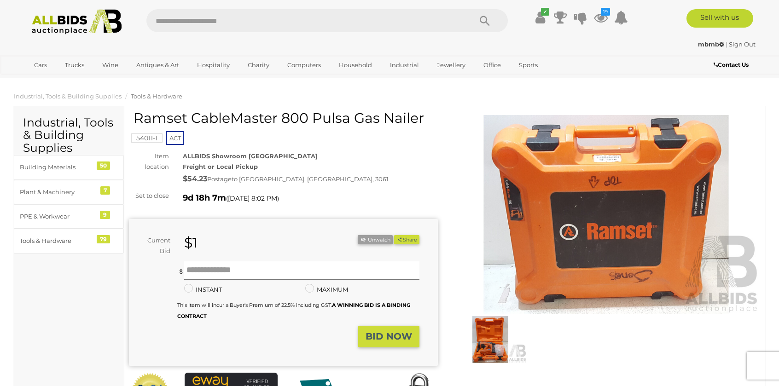
click at [484, 335] on img at bounding box center [490, 339] width 73 height 47
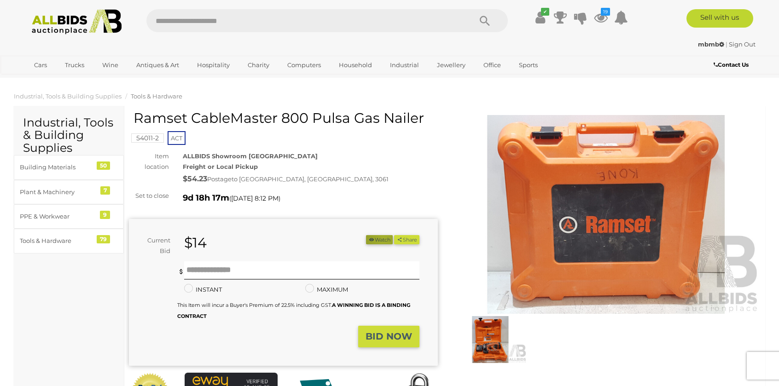
click at [379, 239] on button "Watch" at bounding box center [379, 240] width 27 height 10
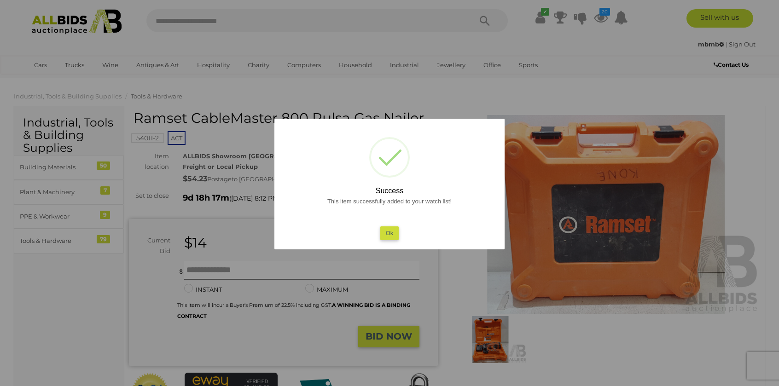
click at [494, 337] on div at bounding box center [389, 193] width 779 height 386
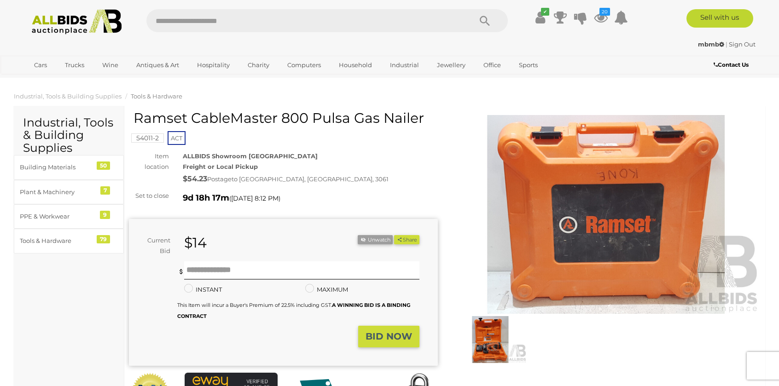
click at [494, 337] on img at bounding box center [490, 339] width 73 height 47
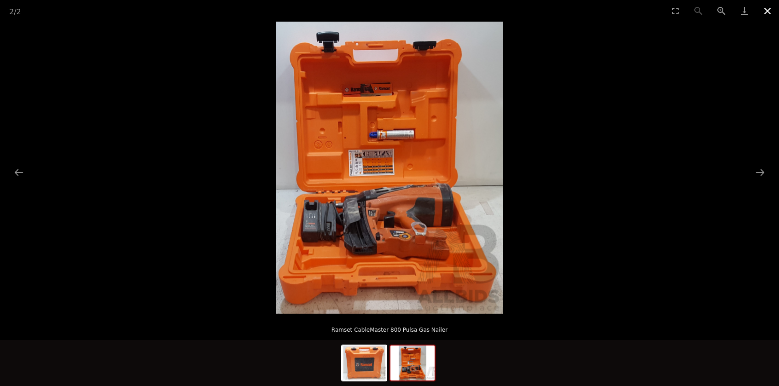
click at [770, 10] on button "Close gallery" at bounding box center [767, 11] width 23 height 22
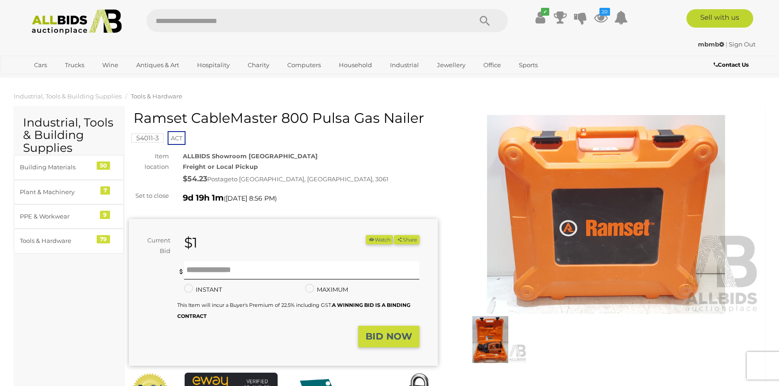
click at [383, 243] on button "Watch" at bounding box center [379, 240] width 27 height 10
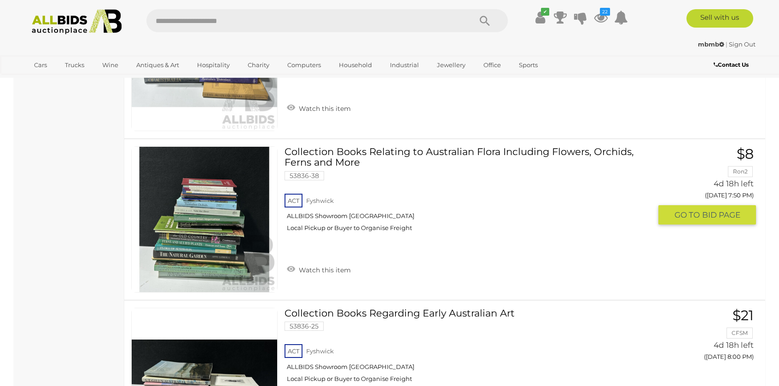
scroll to position [2272, 0]
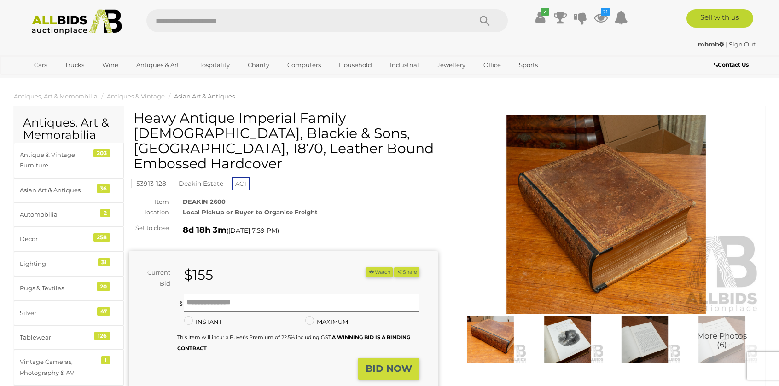
click at [579, 333] on img at bounding box center [567, 339] width 73 height 47
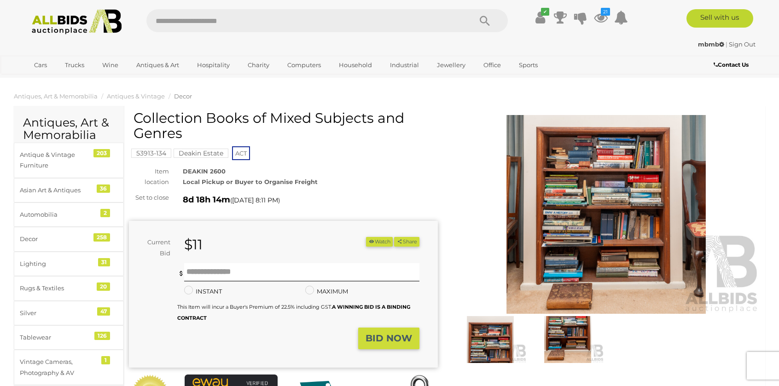
click at [597, 217] on img at bounding box center [606, 214] width 309 height 199
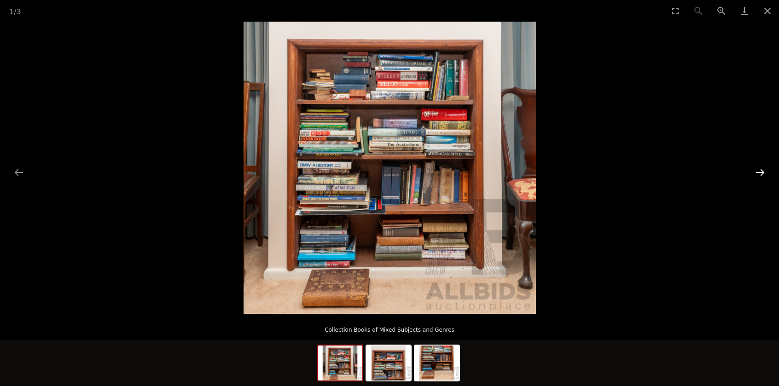
click at [757, 177] on button "Next slide" at bounding box center [760, 172] width 19 height 18
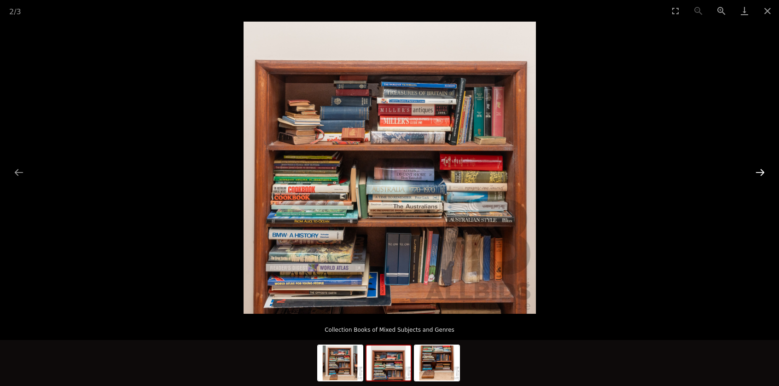
click at [757, 177] on button "Next slide" at bounding box center [760, 172] width 19 height 18
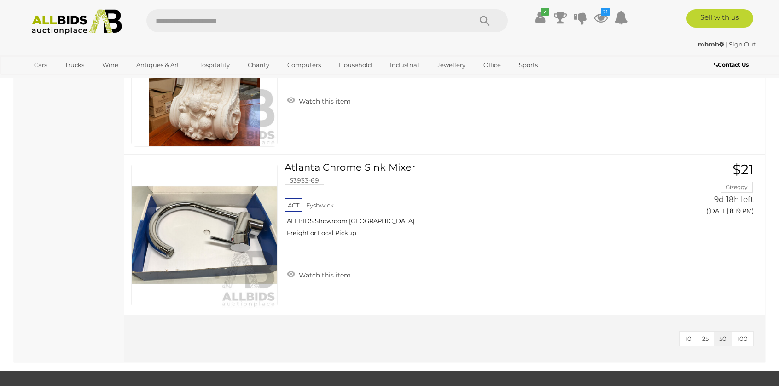
scroll to position [7983, 0]
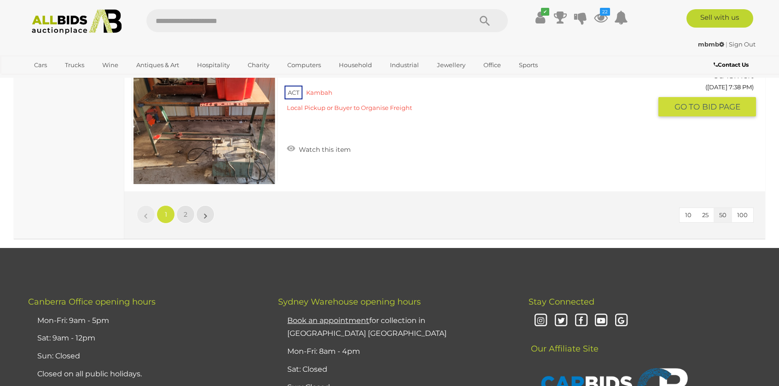
scroll to position [8106, 0]
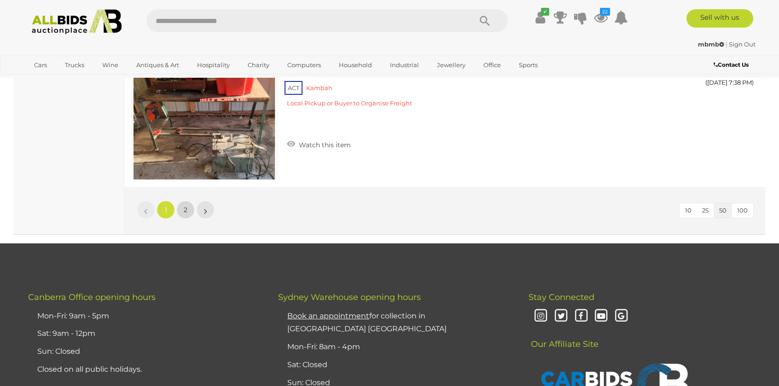
click at [186, 206] on span "2" at bounding box center [186, 210] width 4 height 8
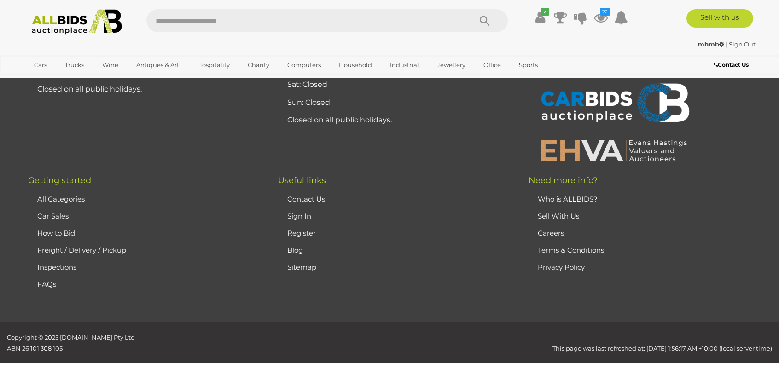
scroll to position [118, 0]
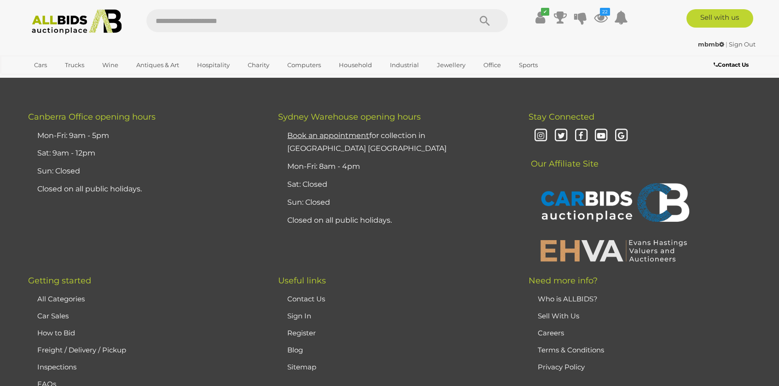
scroll to position [4908, 0]
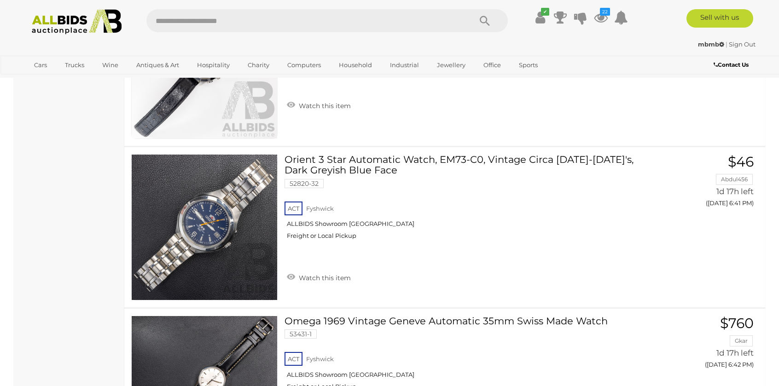
scroll to position [2088, 0]
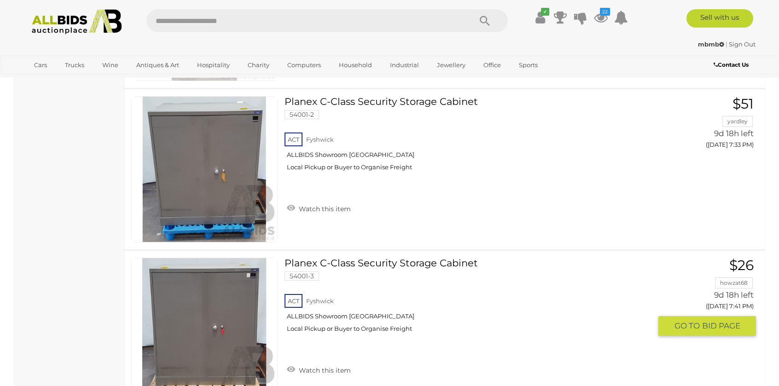
scroll to position [614, 0]
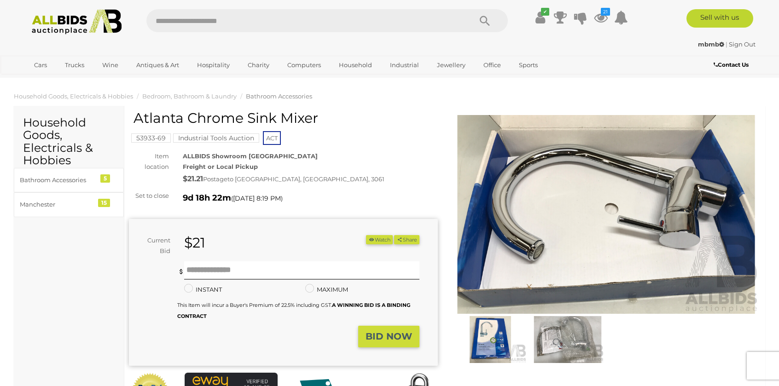
click at [578, 327] on img at bounding box center [567, 339] width 73 height 47
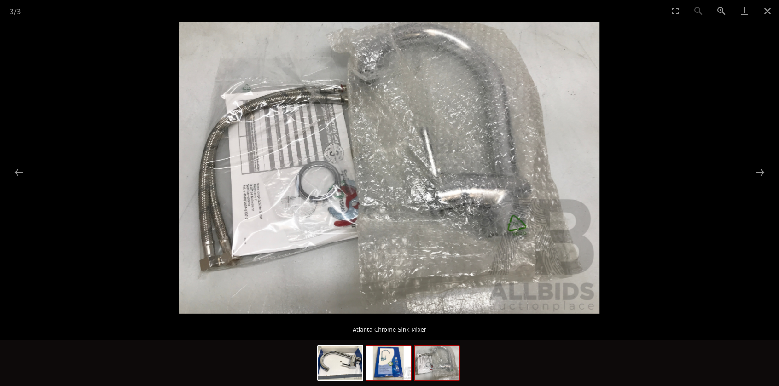
click at [394, 360] on img at bounding box center [389, 363] width 44 height 35
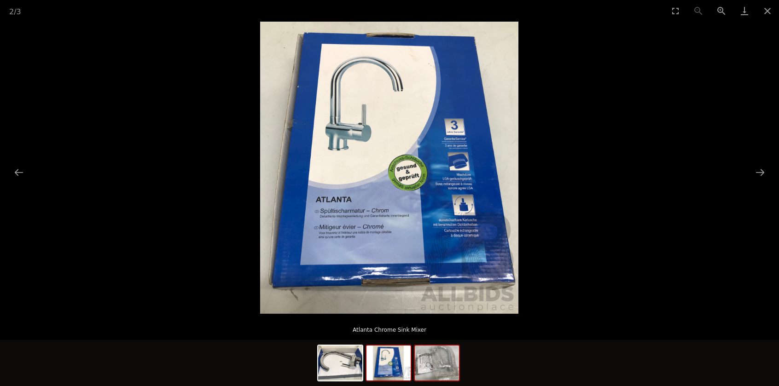
click at [433, 368] on img at bounding box center [437, 363] width 44 height 35
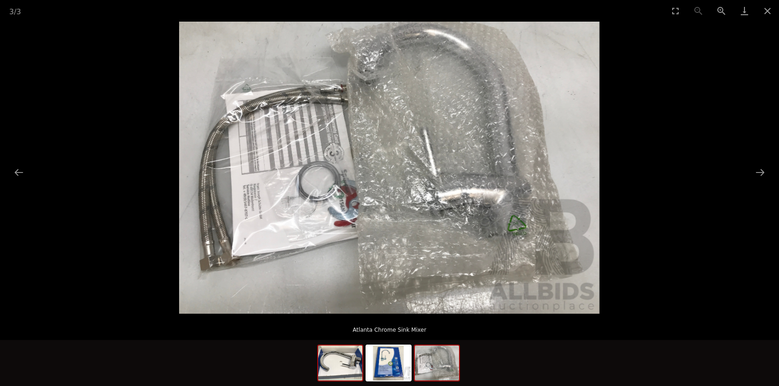
click at [329, 365] on img at bounding box center [340, 363] width 44 height 35
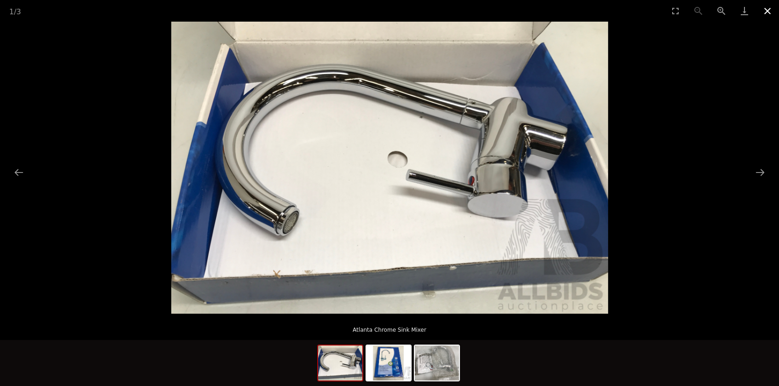
click at [771, 8] on button "Close gallery" at bounding box center [767, 11] width 23 height 22
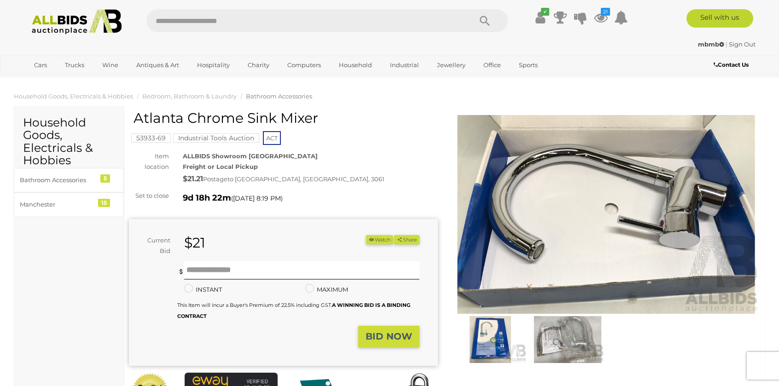
click at [371, 246] on ul "Watch Share" at bounding box center [392, 241] width 53 height 13
click at [372, 239] on button "Watch" at bounding box center [379, 240] width 27 height 10
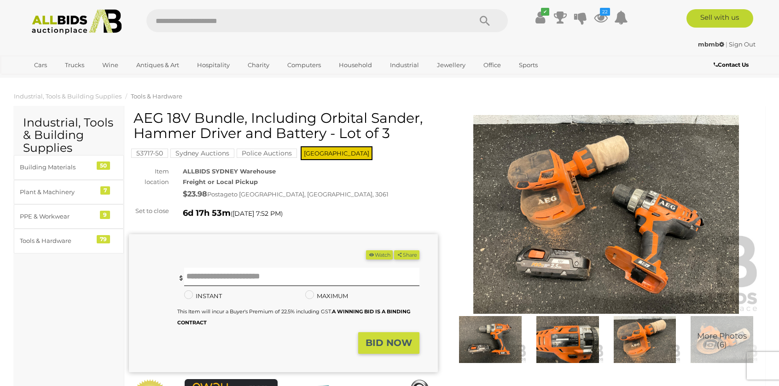
click at [579, 228] on img at bounding box center [606, 214] width 309 height 199
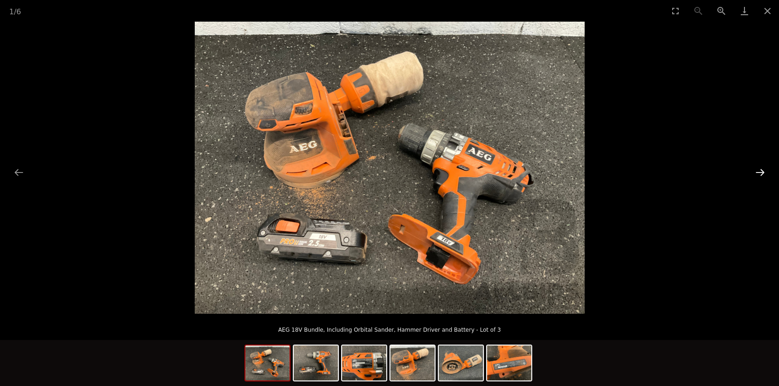
click at [755, 178] on button "Next slide" at bounding box center [760, 172] width 19 height 18
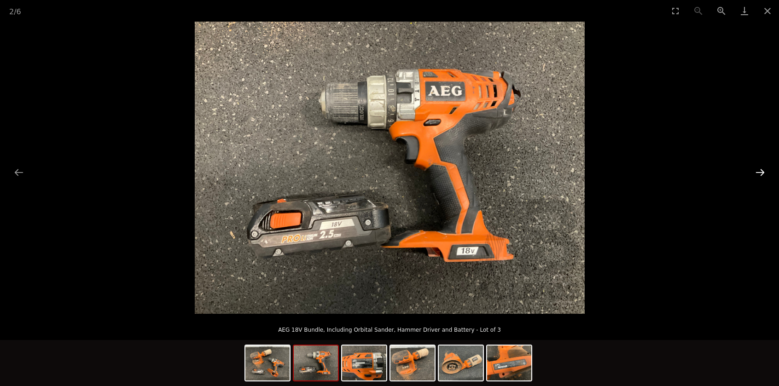
click at [755, 178] on button "Next slide" at bounding box center [760, 172] width 19 height 18
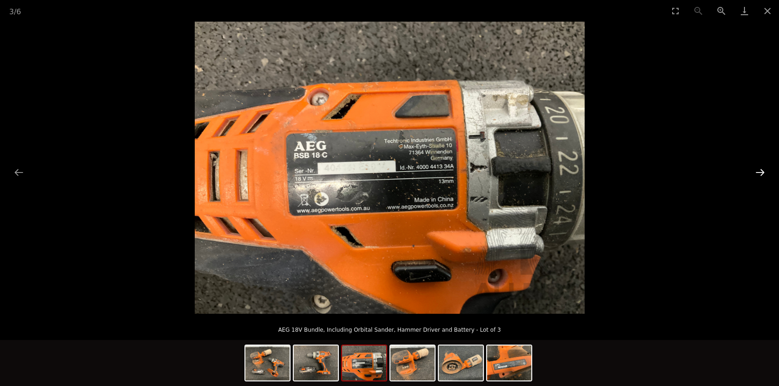
click at [755, 178] on button "Next slide" at bounding box center [760, 172] width 19 height 18
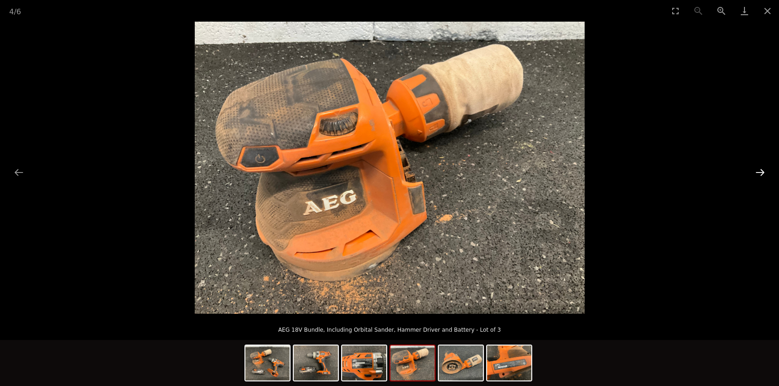
click at [755, 178] on button "Next slide" at bounding box center [760, 172] width 19 height 18
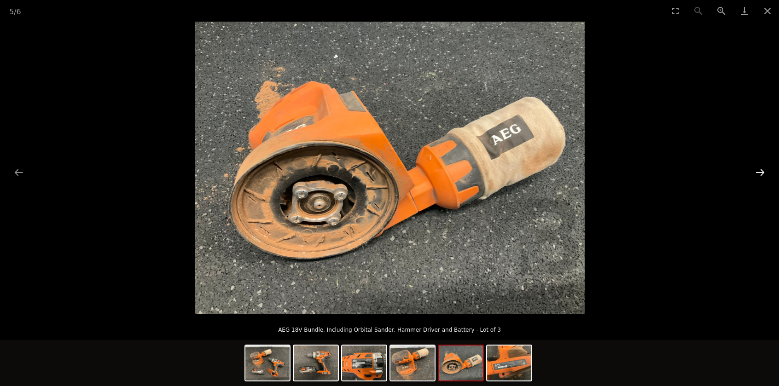
click at [755, 178] on button "Next slide" at bounding box center [760, 172] width 19 height 18
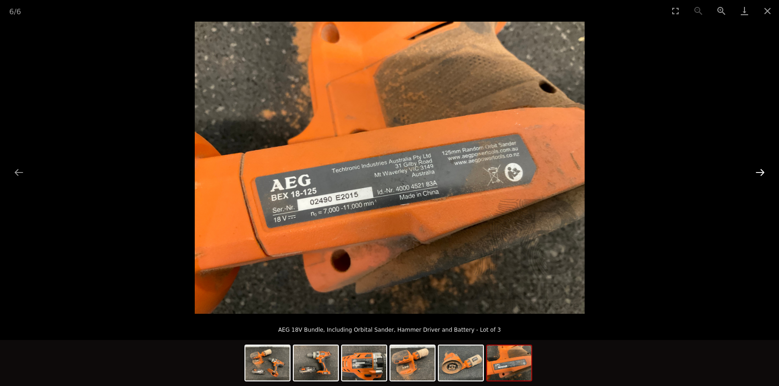
click at [755, 178] on button "Next slide" at bounding box center [760, 172] width 19 height 18
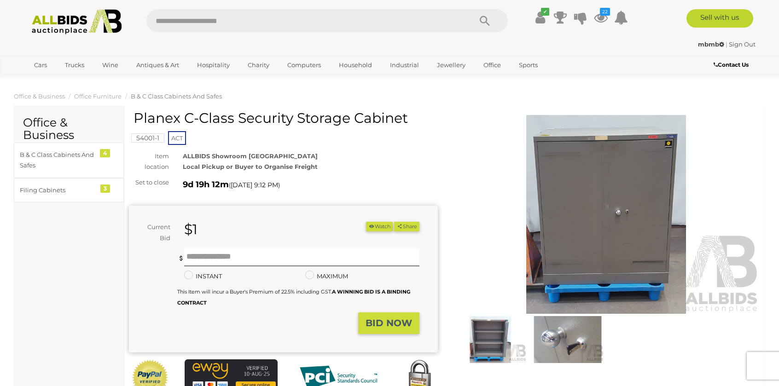
click at [584, 340] on img at bounding box center [567, 339] width 73 height 47
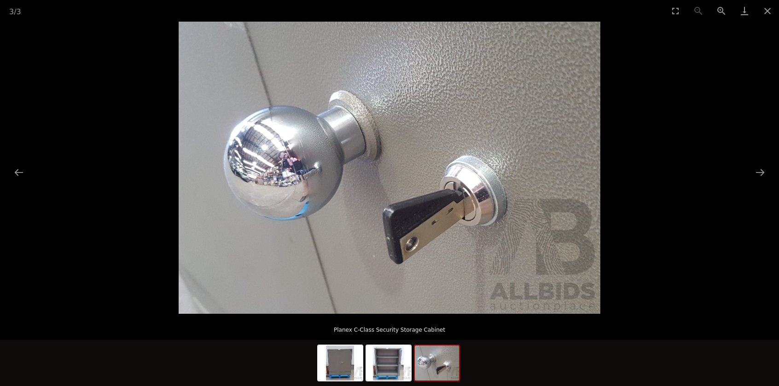
click at [759, 183] on picture at bounding box center [389, 168] width 779 height 292
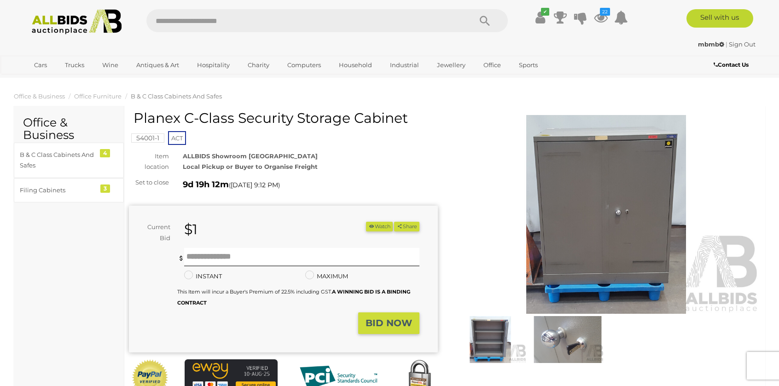
click at [488, 327] on img at bounding box center [490, 339] width 73 height 47
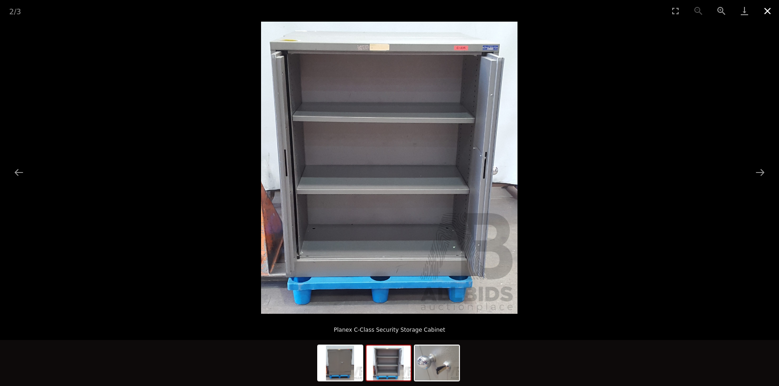
click at [771, 6] on button "Close gallery" at bounding box center [767, 11] width 23 height 22
